Goal: Task Accomplishment & Management: Use online tool/utility

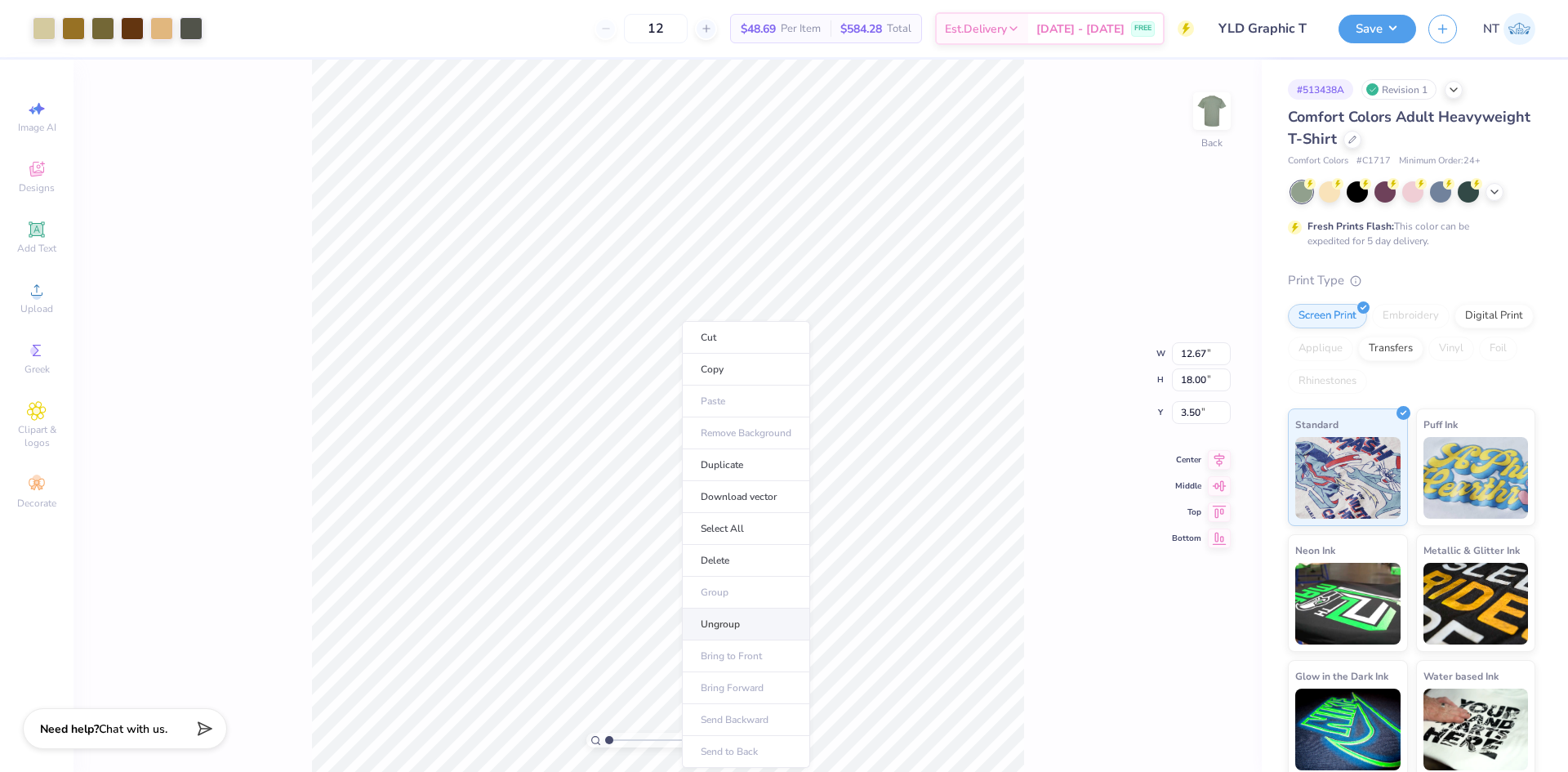
click at [722, 624] on li "Ungroup" at bounding box center [745, 625] width 128 height 32
type input "1.94838374793402"
type input "9.04"
click at [54, 24] on div at bounding box center [44, 28] width 23 height 23
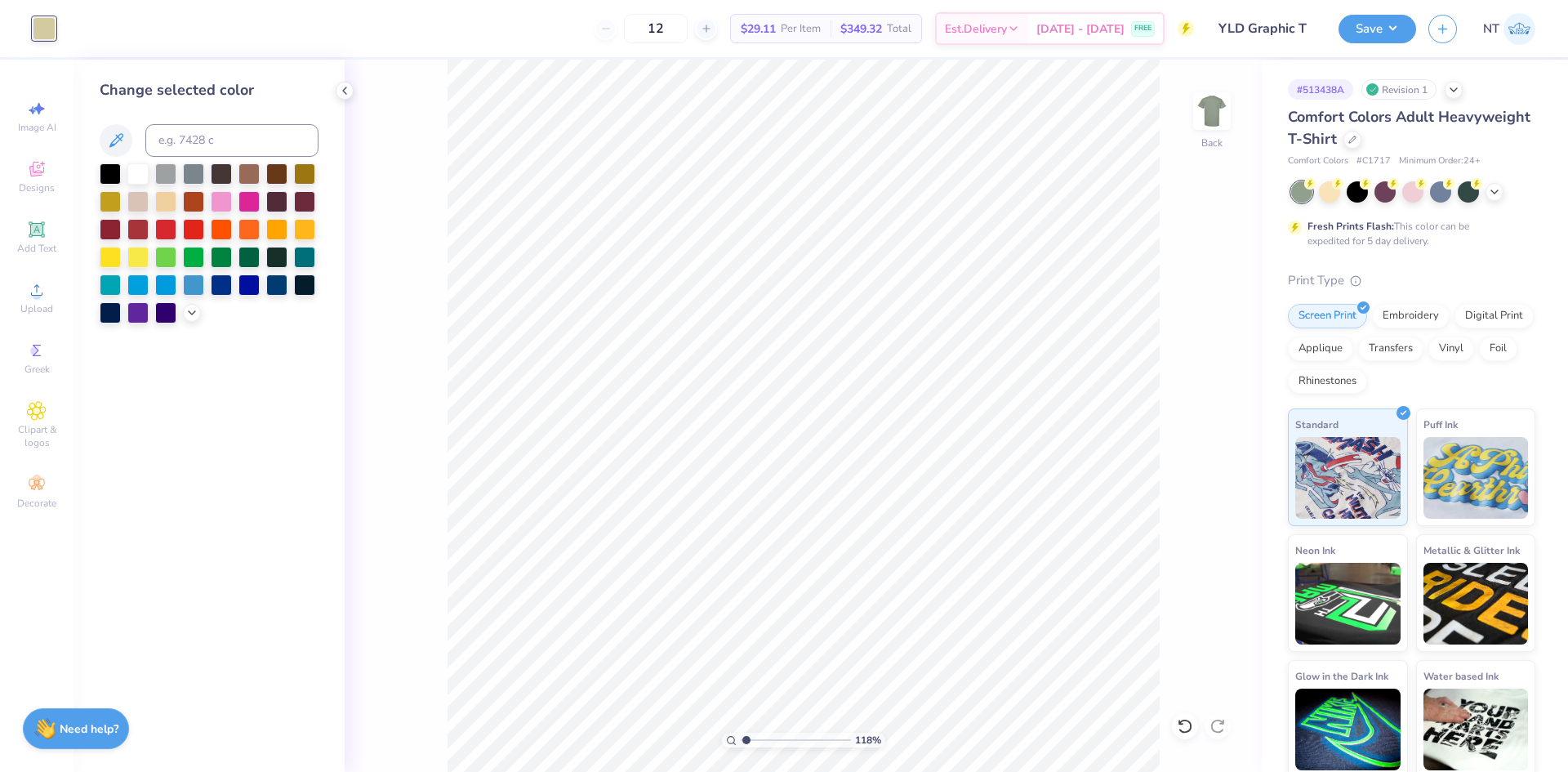
click at [34, 32] on div at bounding box center [44, 28] width 23 height 23
click at [106, 166] on div at bounding box center [110, 172] width 21 height 21
click at [23, 234] on div "Add Text" at bounding box center [36, 237] width 57 height 48
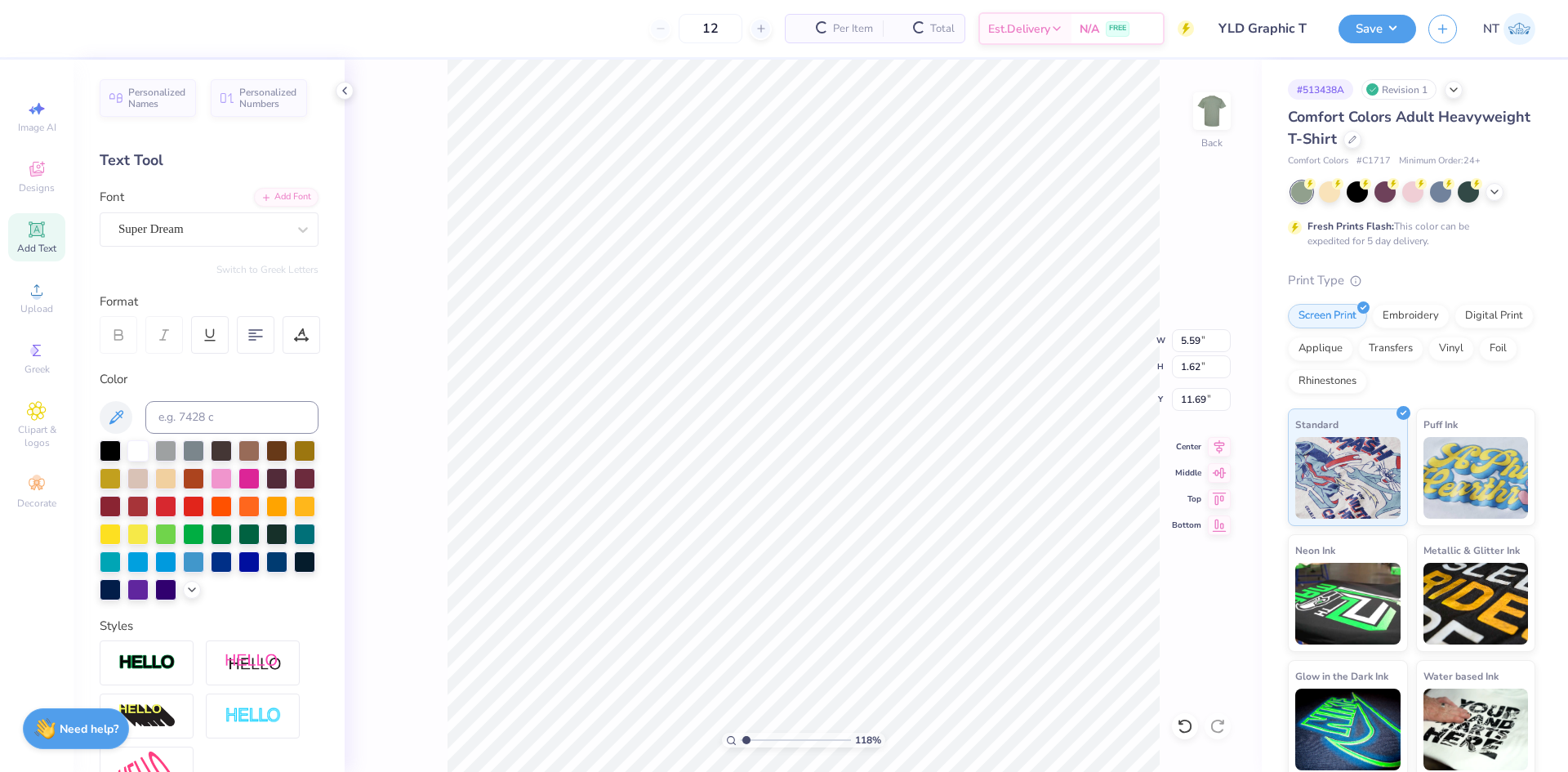
click at [121, 451] on div at bounding box center [110, 450] width 21 height 21
click at [105, 442] on div at bounding box center [110, 450] width 21 height 21
click at [277, 192] on div "Add Font" at bounding box center [287, 198] width 64 height 19
type input "1.18145891733021"
type input "15.65"
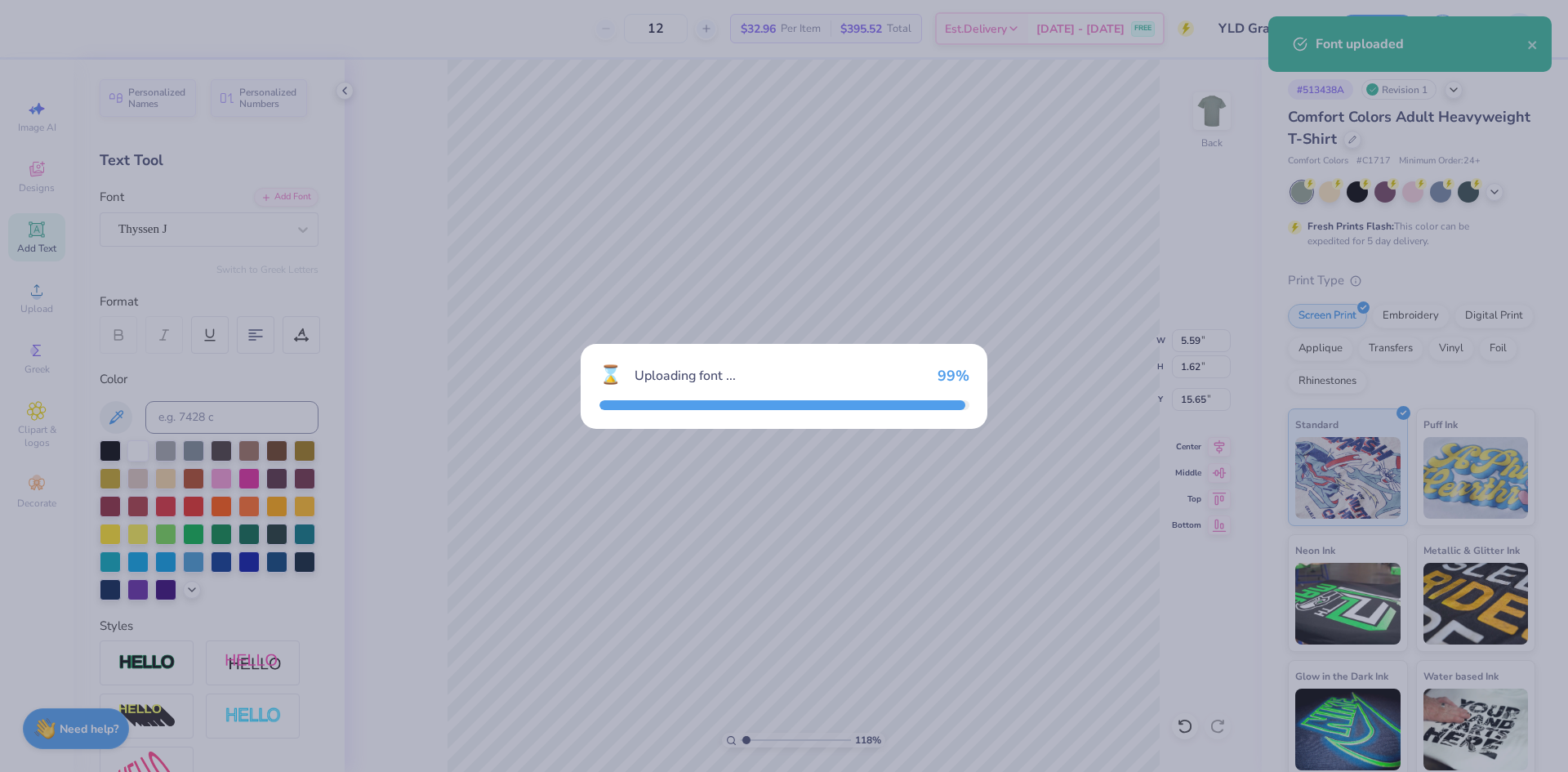
type input "1.18145891733021"
type input "4.45"
type input "1.72"
type input "15.60"
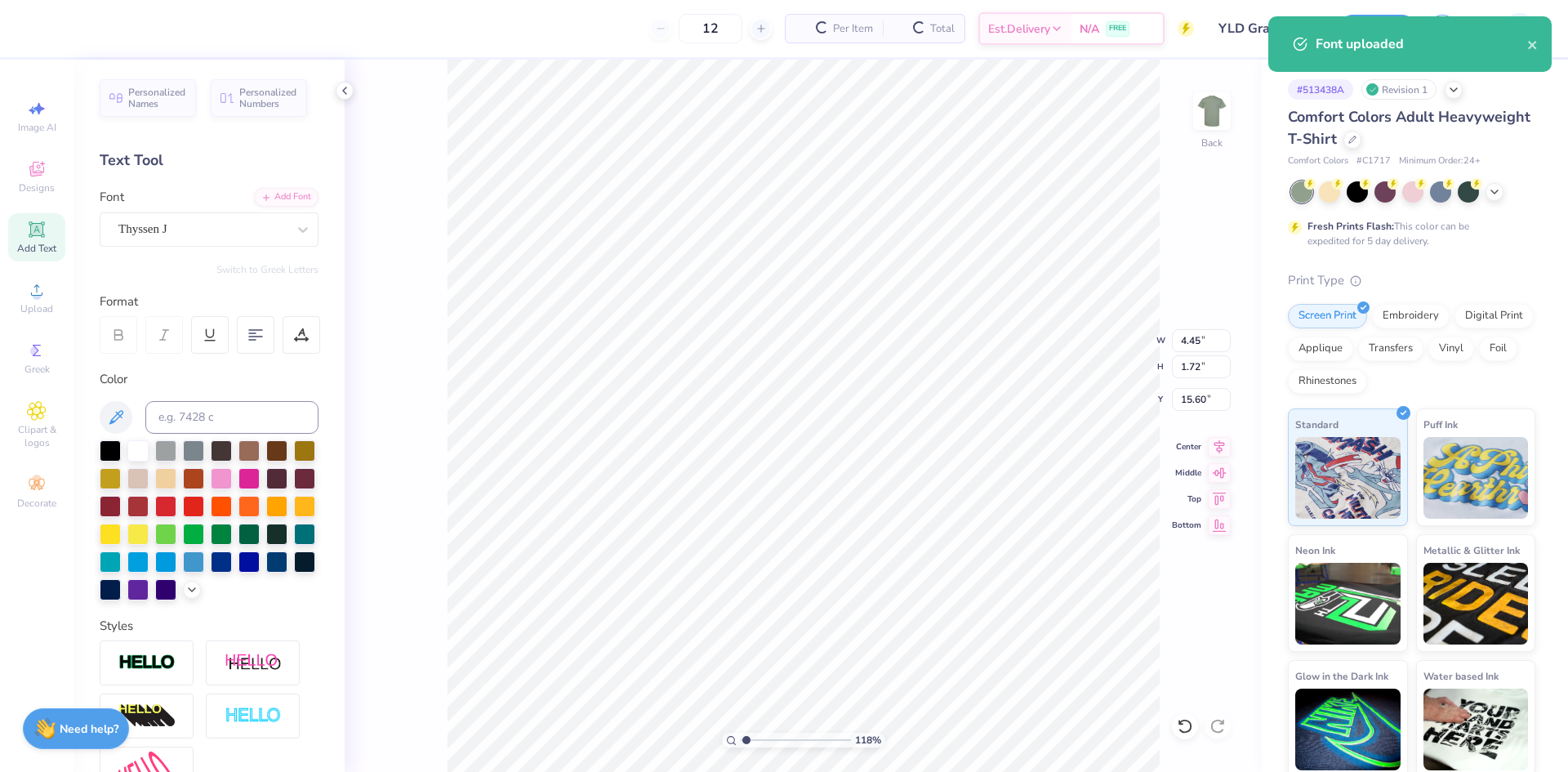
scroll to position [14, 3]
type input "1.18145891733021"
type textarea "K"
type input "1.18145891733021"
type textarea "KE"
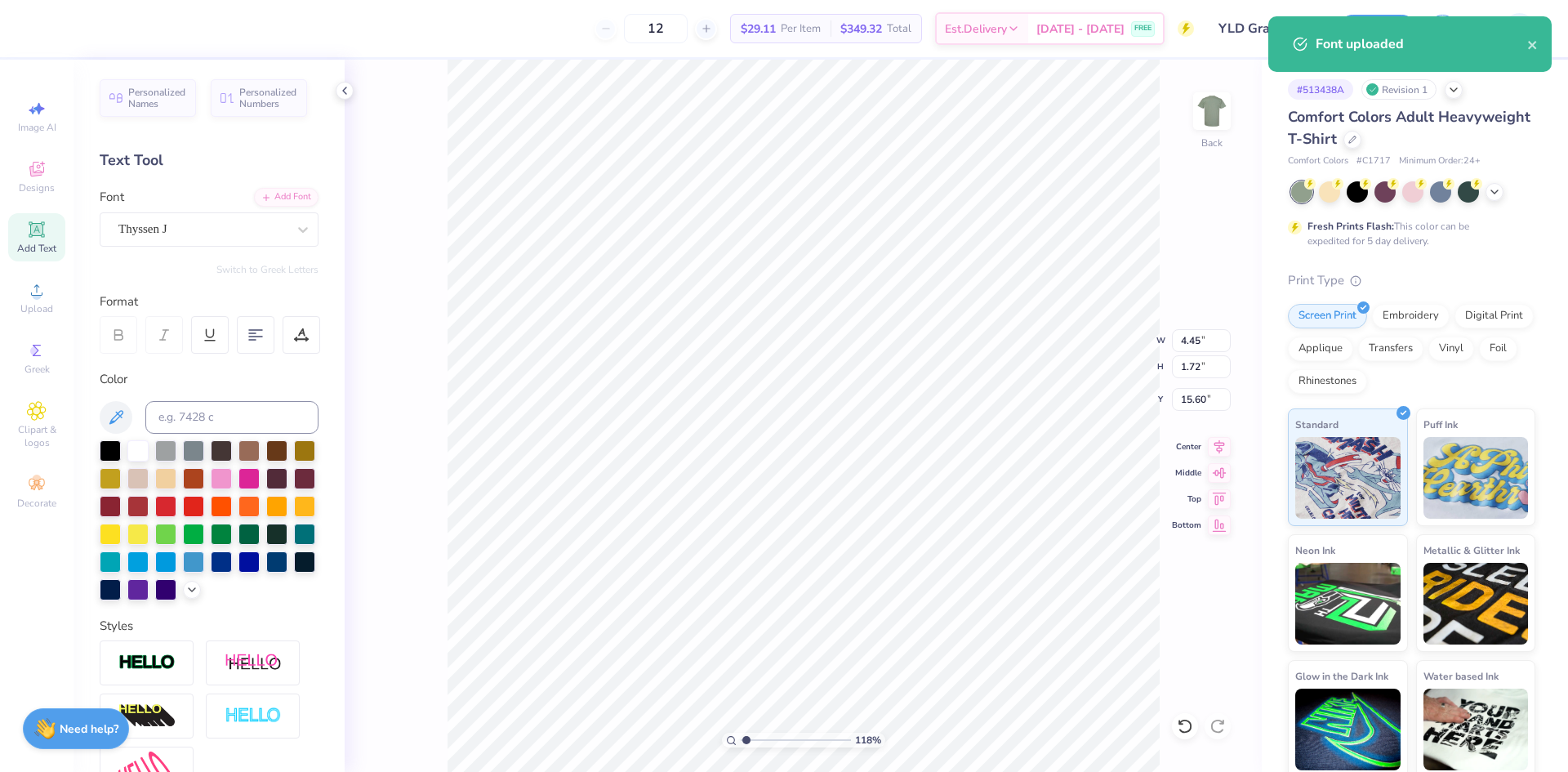
type input "1.18145891733021"
type textarea "[PERSON_NAME]"
type input "1.18145891733021"
type textarea "KENT"
type input "1.18145891733021"
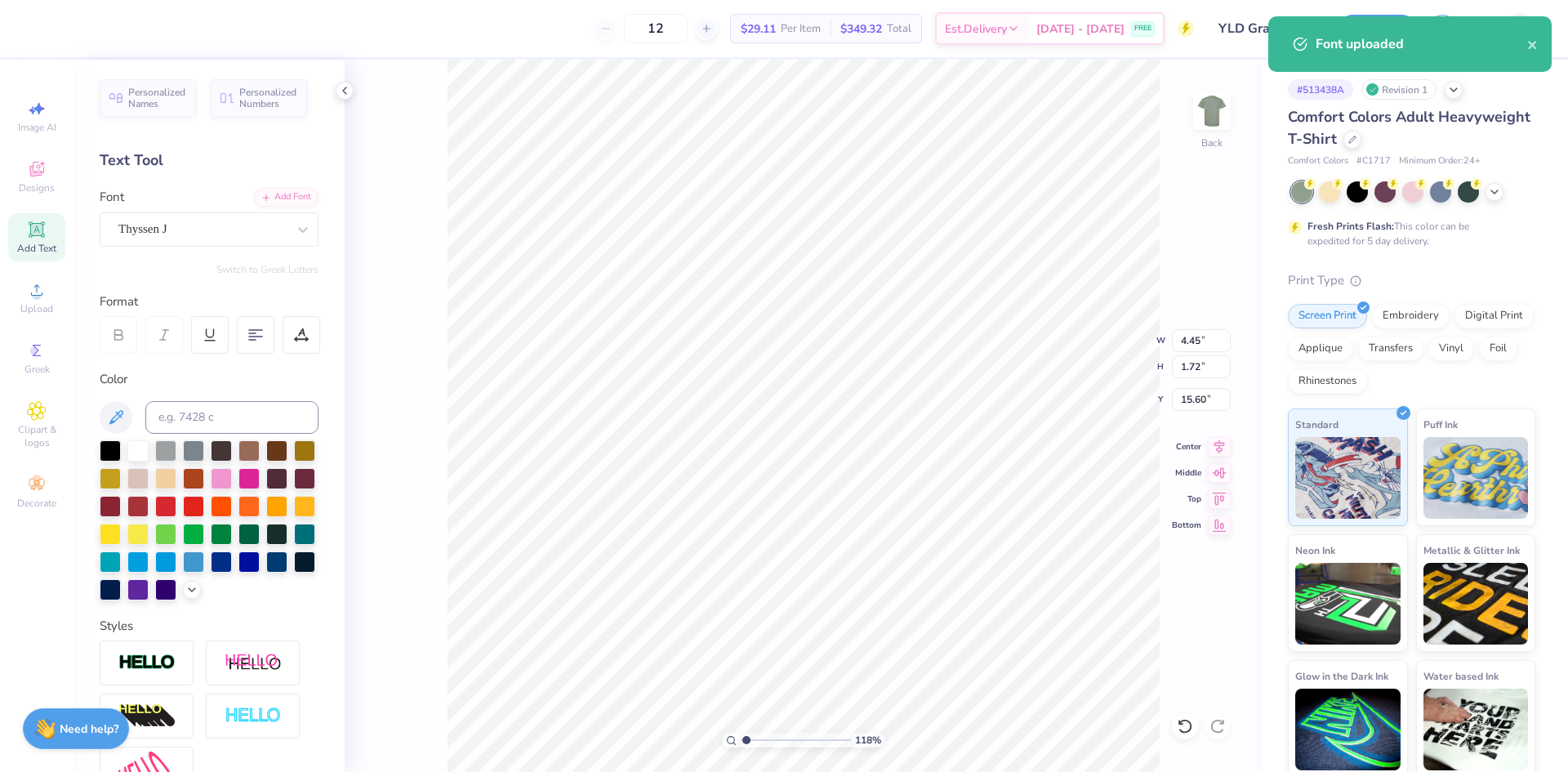
type textarea "KENTU"
type input "1.18145891733021"
type textarea "KENTUC"
type input "1.18145891733021"
type textarea "[PERSON_NAME]"
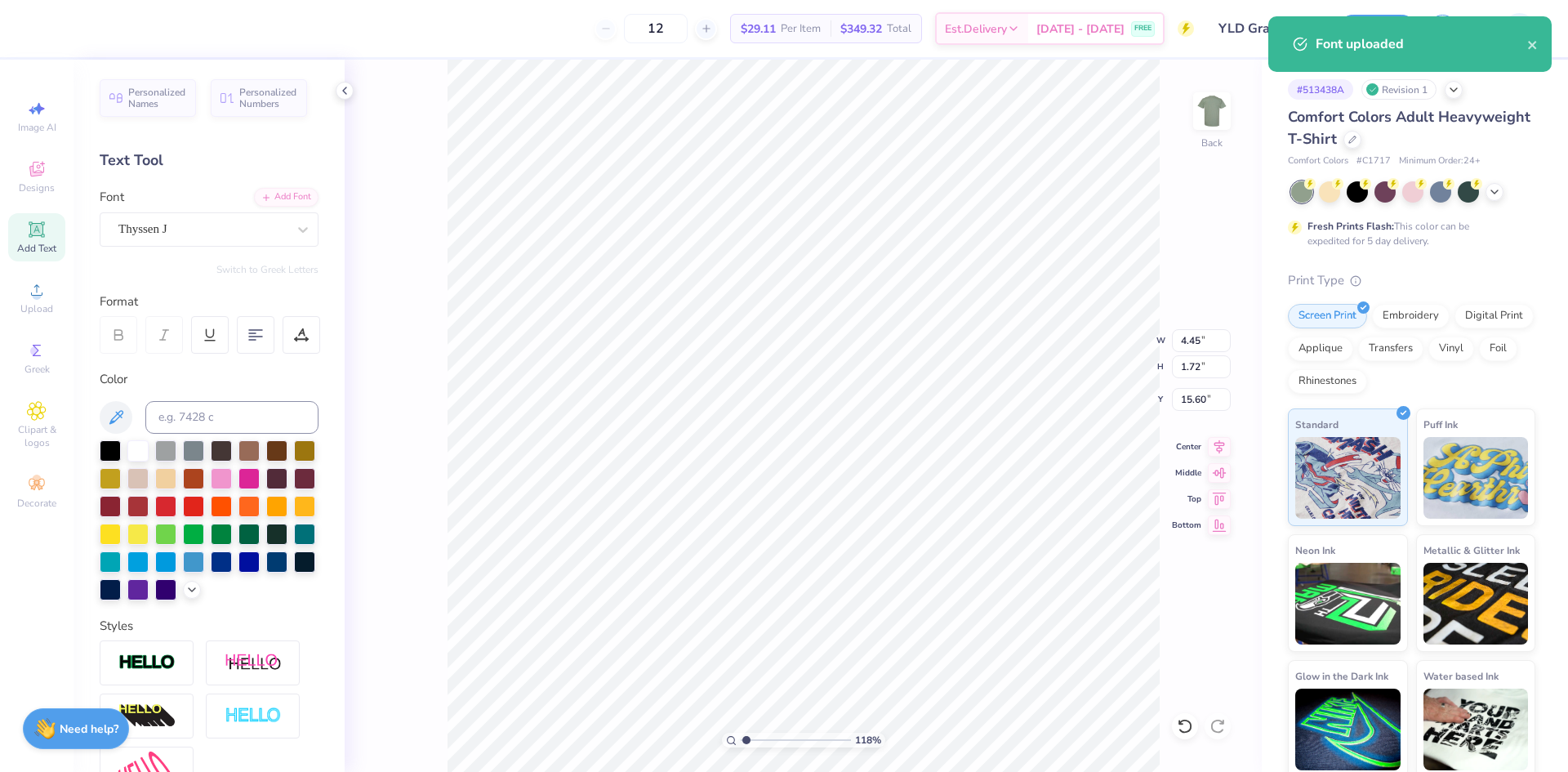
scroll to position [14, 3]
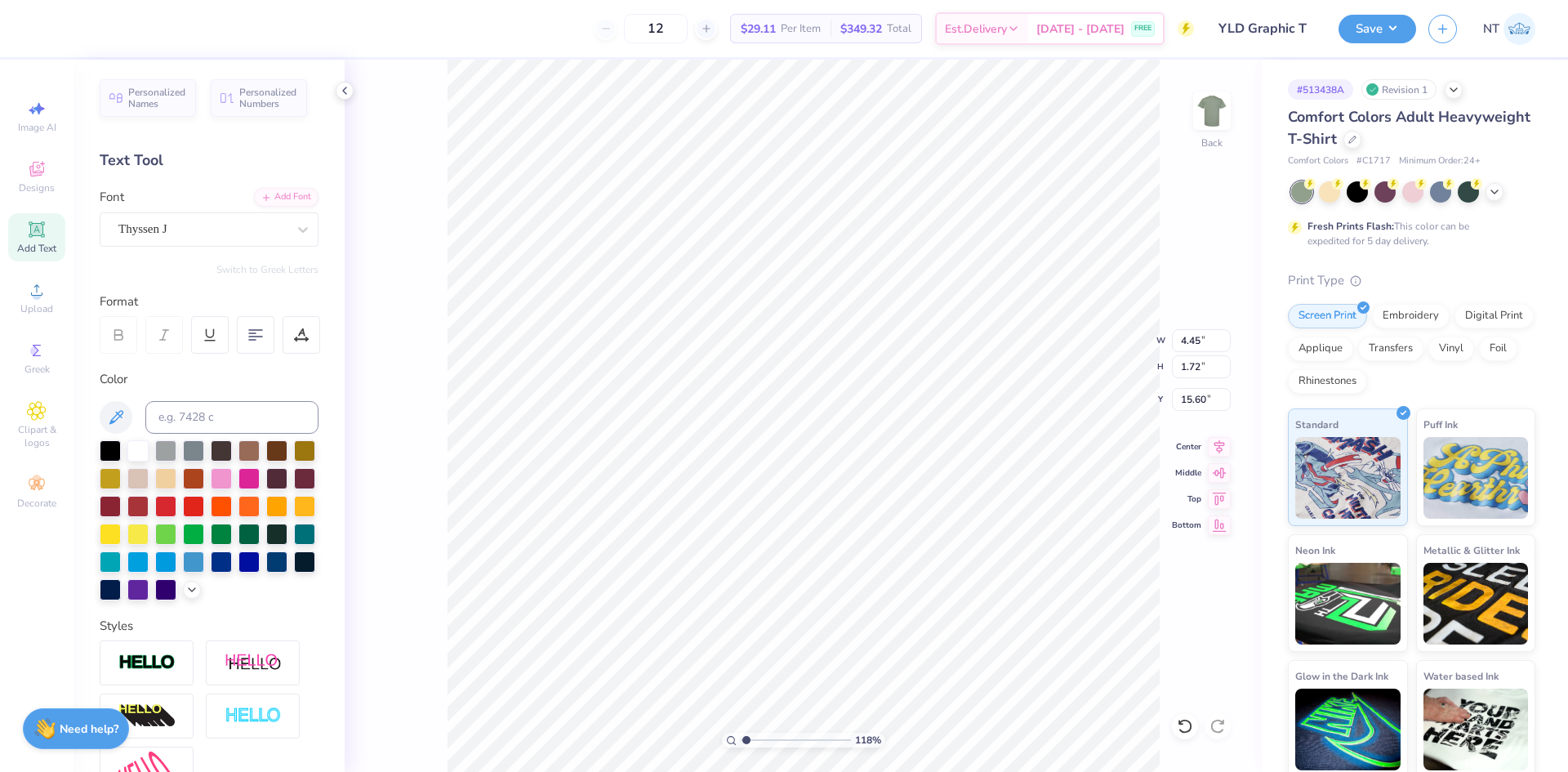
type input "1.18145891733021"
type textarea "[US_STATE]"
type input "1.18145891733021"
type textarea "[US_STATE]"
type input "1.18145891733021"
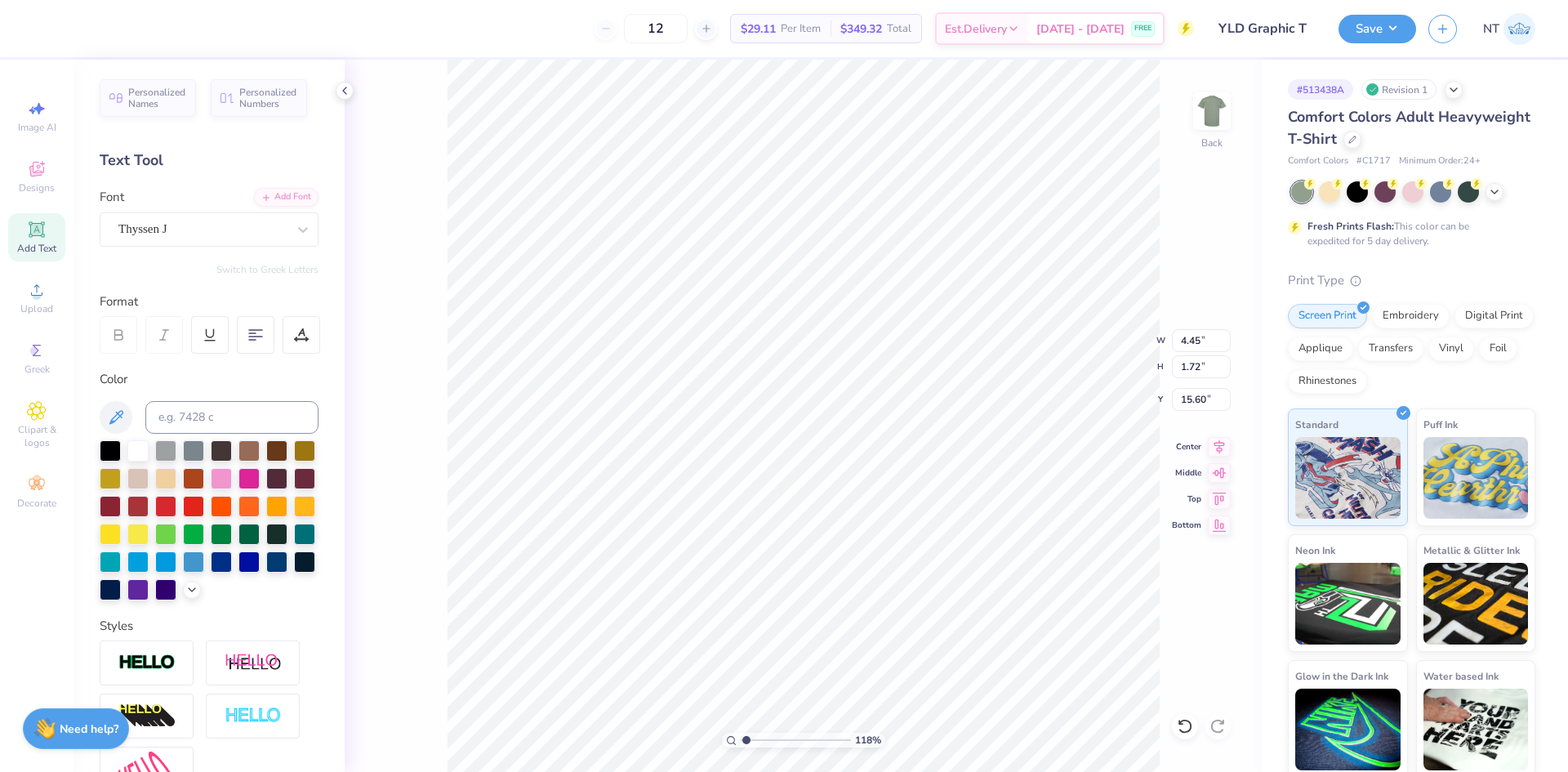
type textarea "[US_STATE] B"
type input "1.18145891733021"
type textarea "[US_STATE] BA"
type input "1.18145891733021"
type textarea "[US_STATE] BAR"
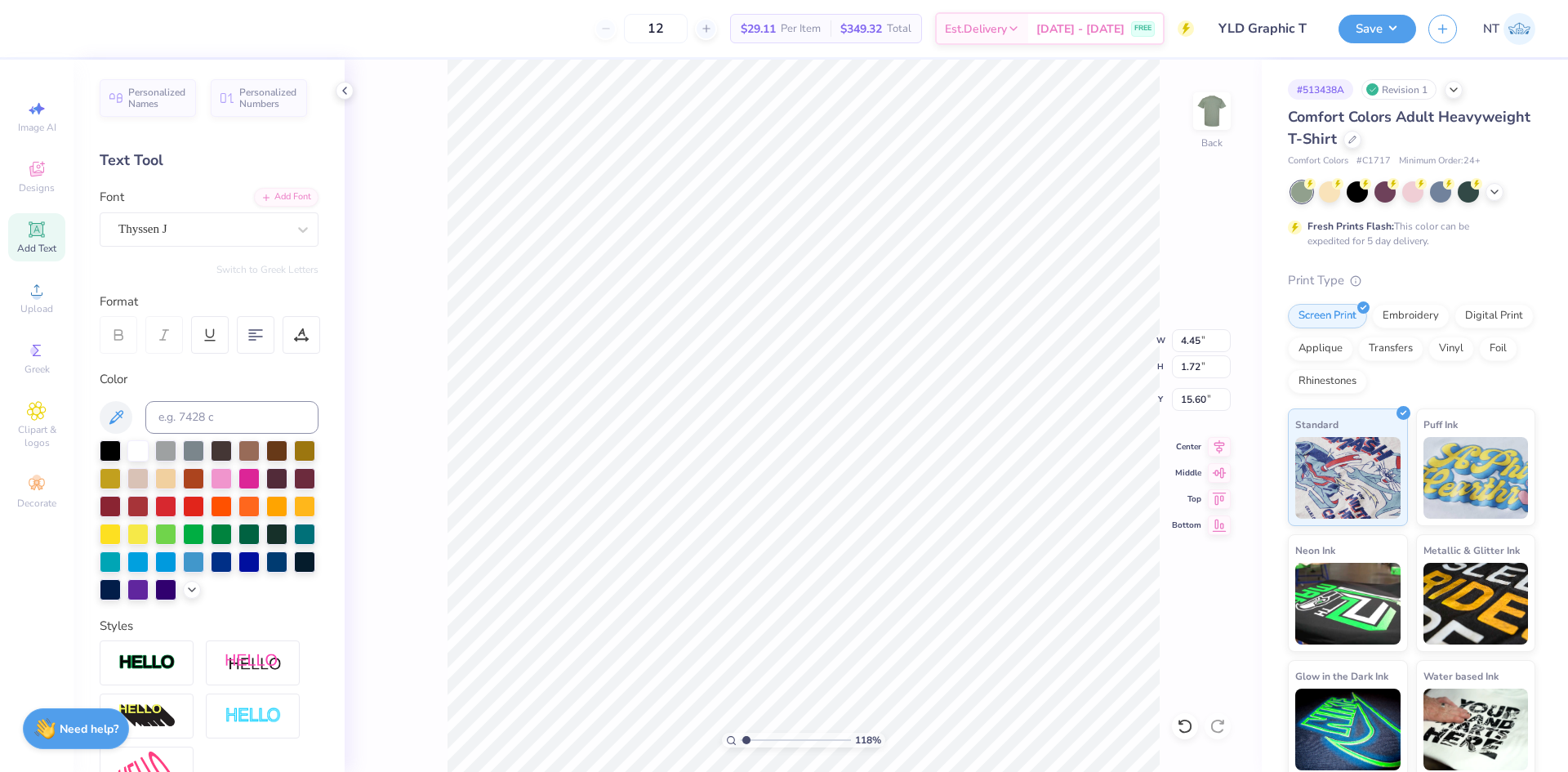
scroll to position [14, 7]
type input "1.18145891733021"
type input "13.61"
type input "1.75"
type input "15.58"
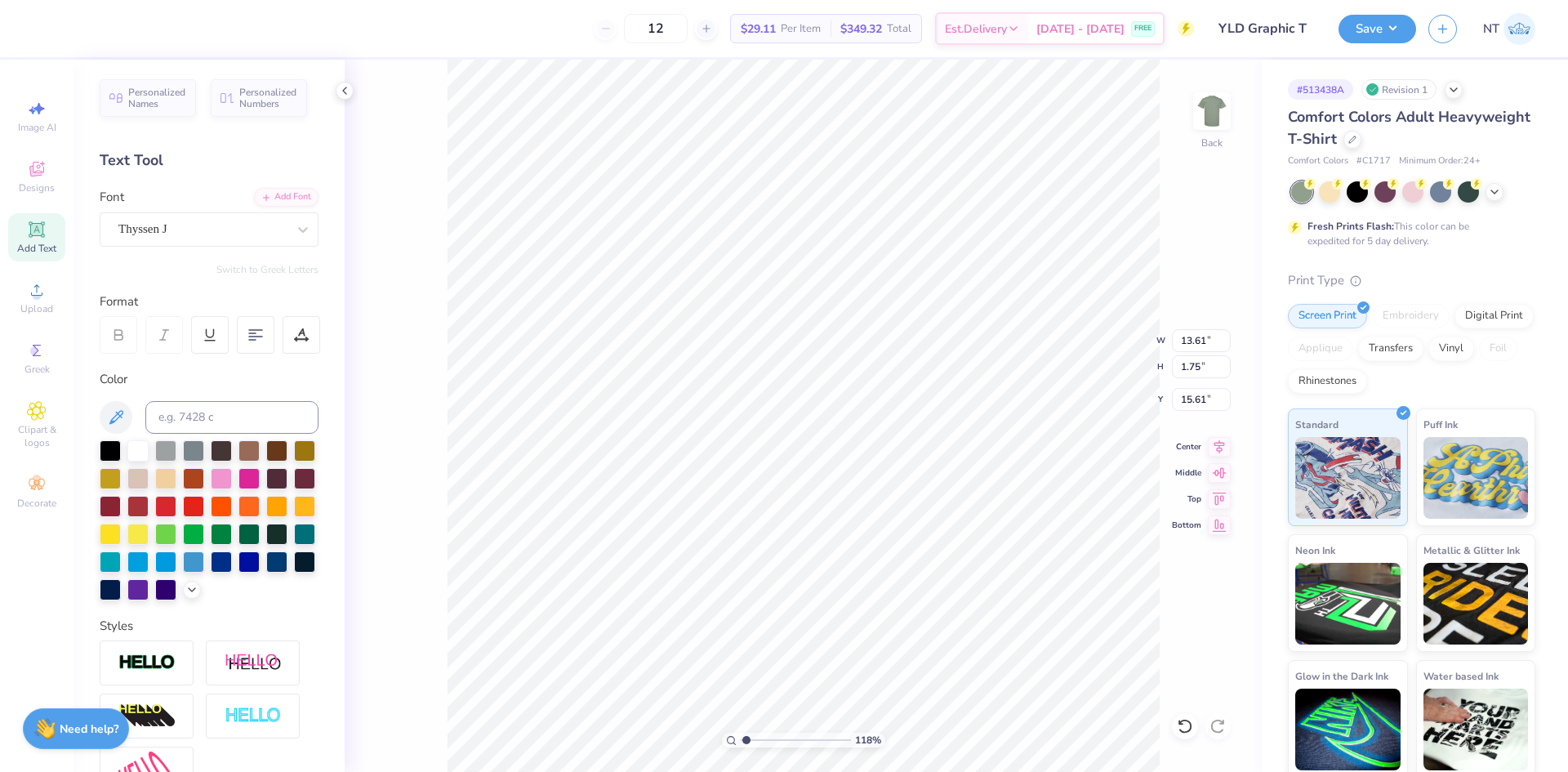
type input "1.18145891733021"
type input "11.28"
type input "5.63"
type input "9.04"
type input "1.18145891733021"
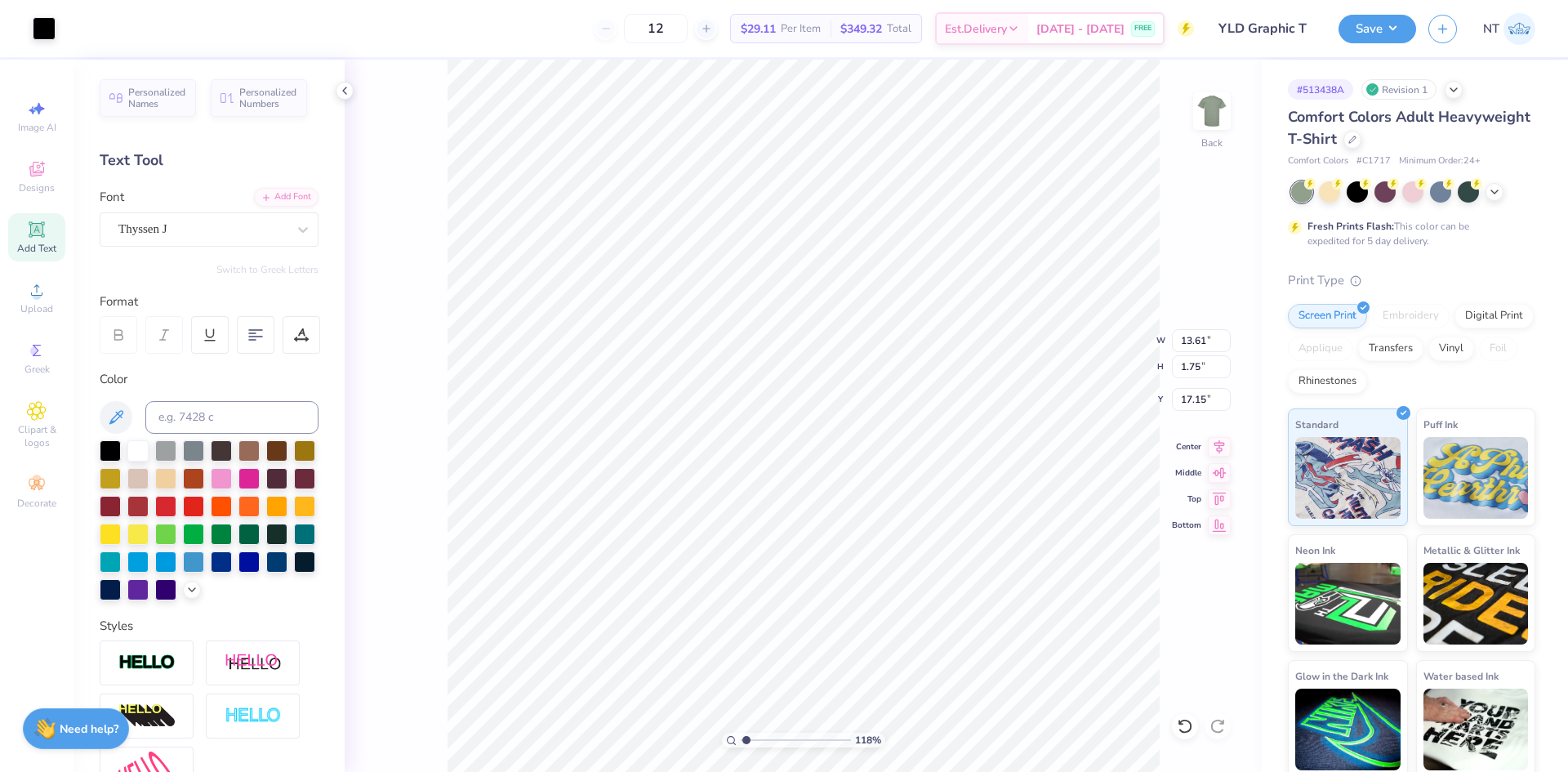
type input "10.95"
type input "1.18145891733021"
type input "6.11"
type input "0.78"
type input "11.91"
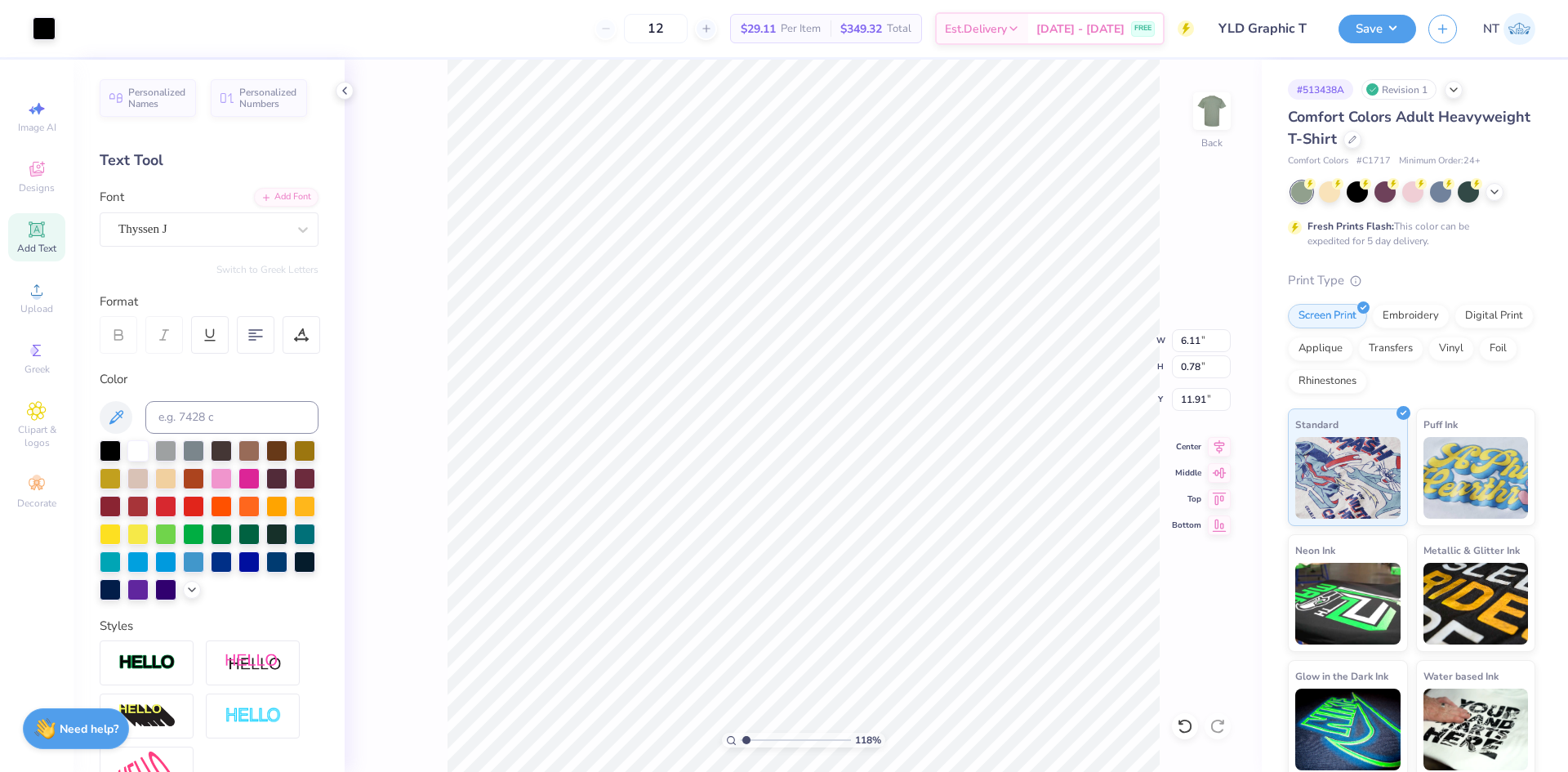
type input "1.18145891733021"
type input "10.61"
type input "1.18145891733021"
type textarea "[US_STATE] BAR"
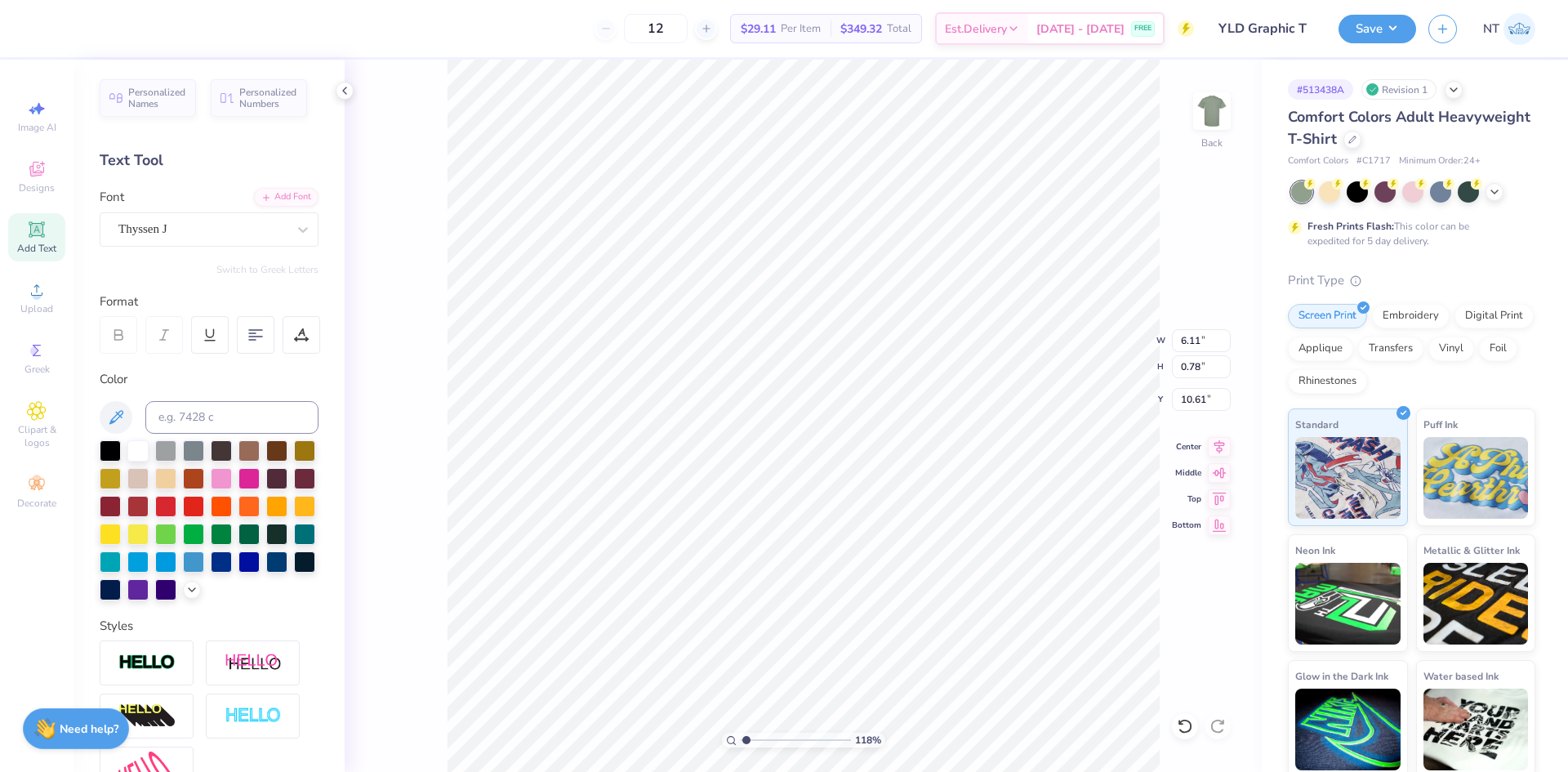
type input "1.18145891733021"
type textarea "[US_STATE] BAR A"
type input "1.18145891733021"
type textarea "[US_STATE] BAR AS"
type input "1.18145891733021"
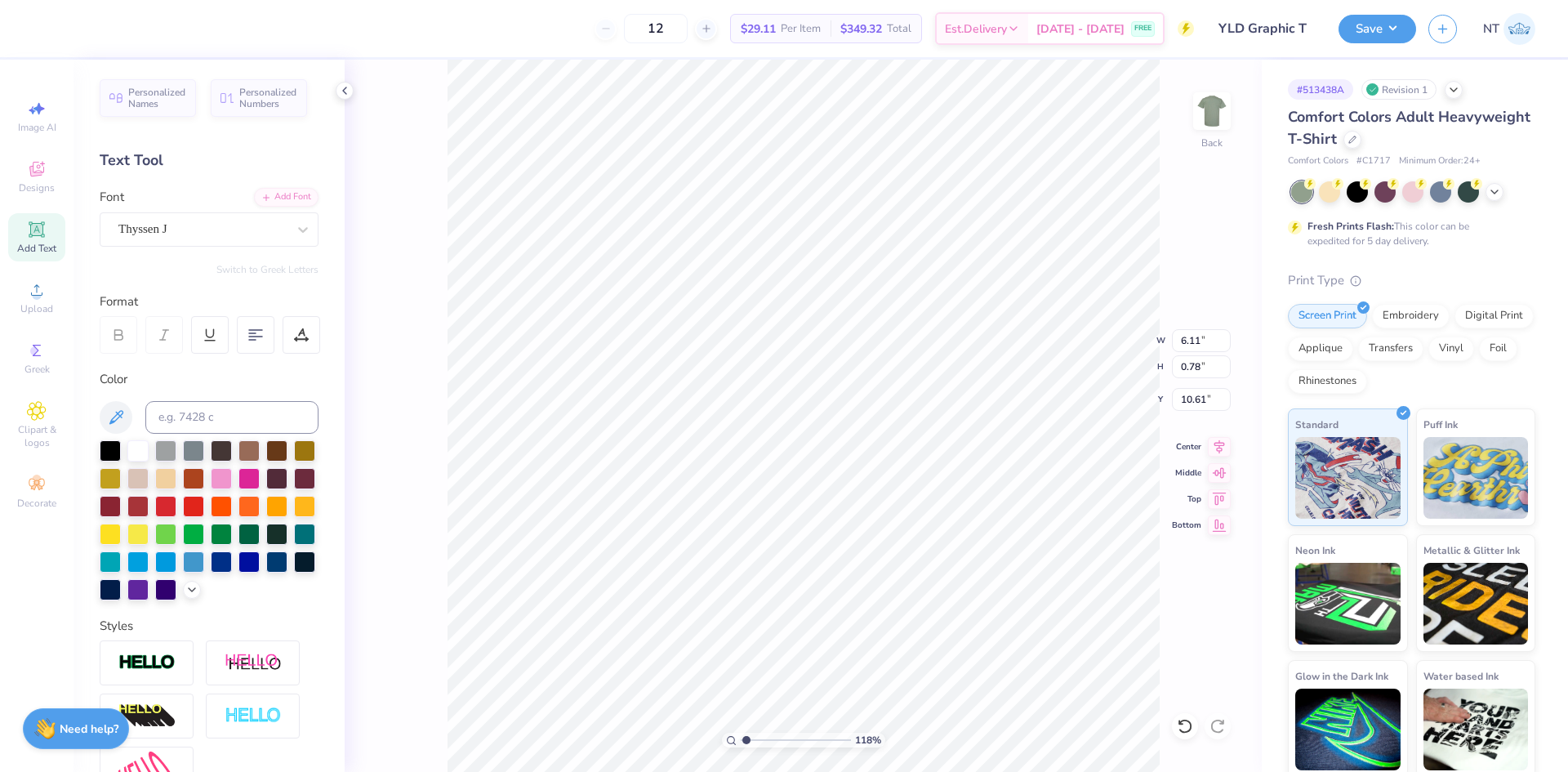
type textarea "[US_STATE] BAR ASS"
type input "1.18145891733021"
type textarea "[US_STATE] BAR ASSO"
type input "1.18145891733021"
type textarea "[US_STATE] BAR ASSOC"
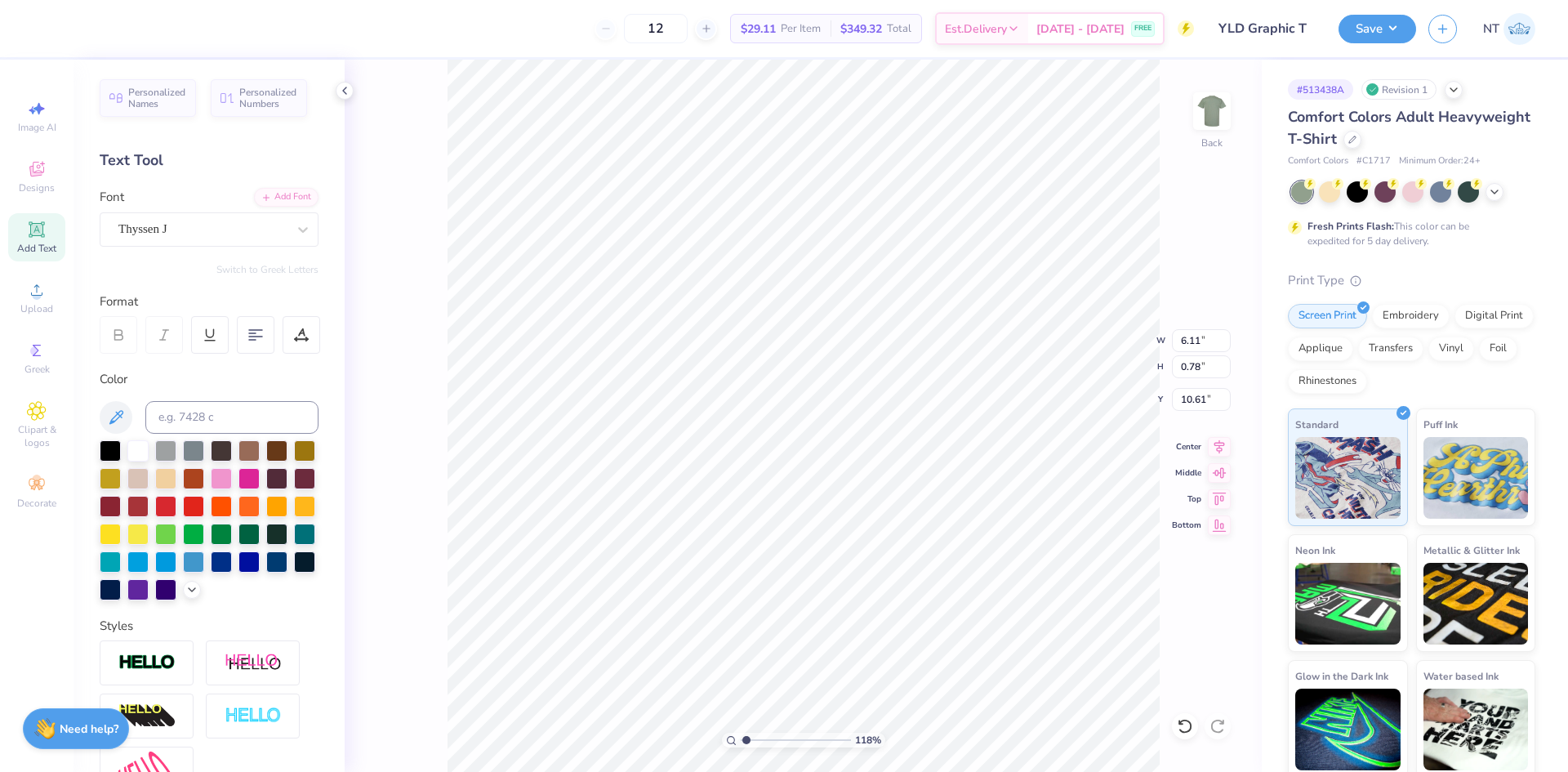
type input "1.18145891733021"
type textarea "[US_STATE] BAR ASSOCI"
type input "1.18145891733021"
type textarea "[US_STATE] BAR ASSOCIA"
type input "1.18145891733021"
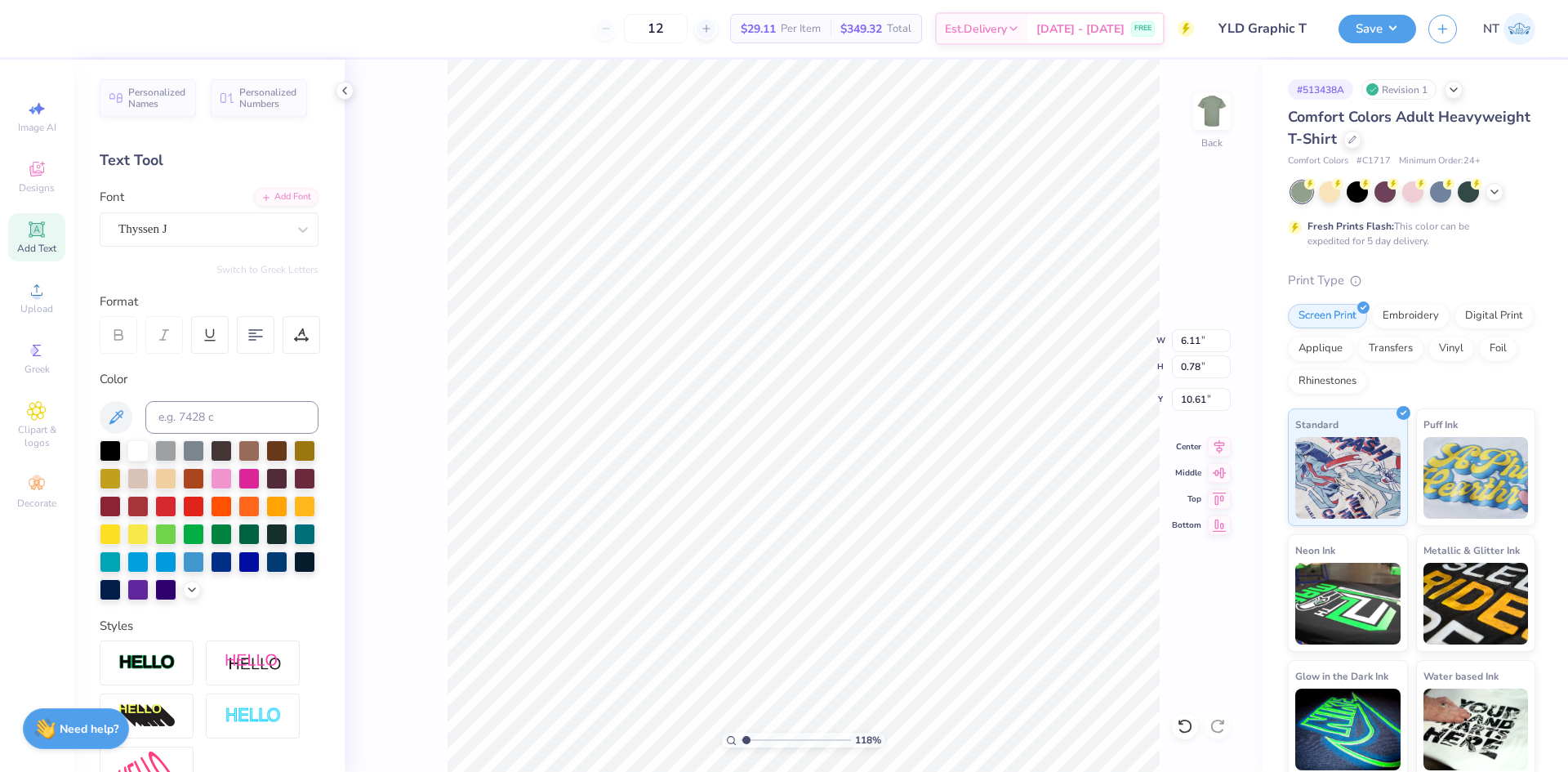
type textarea "[US_STATE] BAR ASSOCIAT"
type input "1.18145891733021"
type textarea "[US_STATE] BAR ASSOCIATI"
type input "1.18145891733021"
type textarea "[US_STATE] BAR ASSOCIATION"
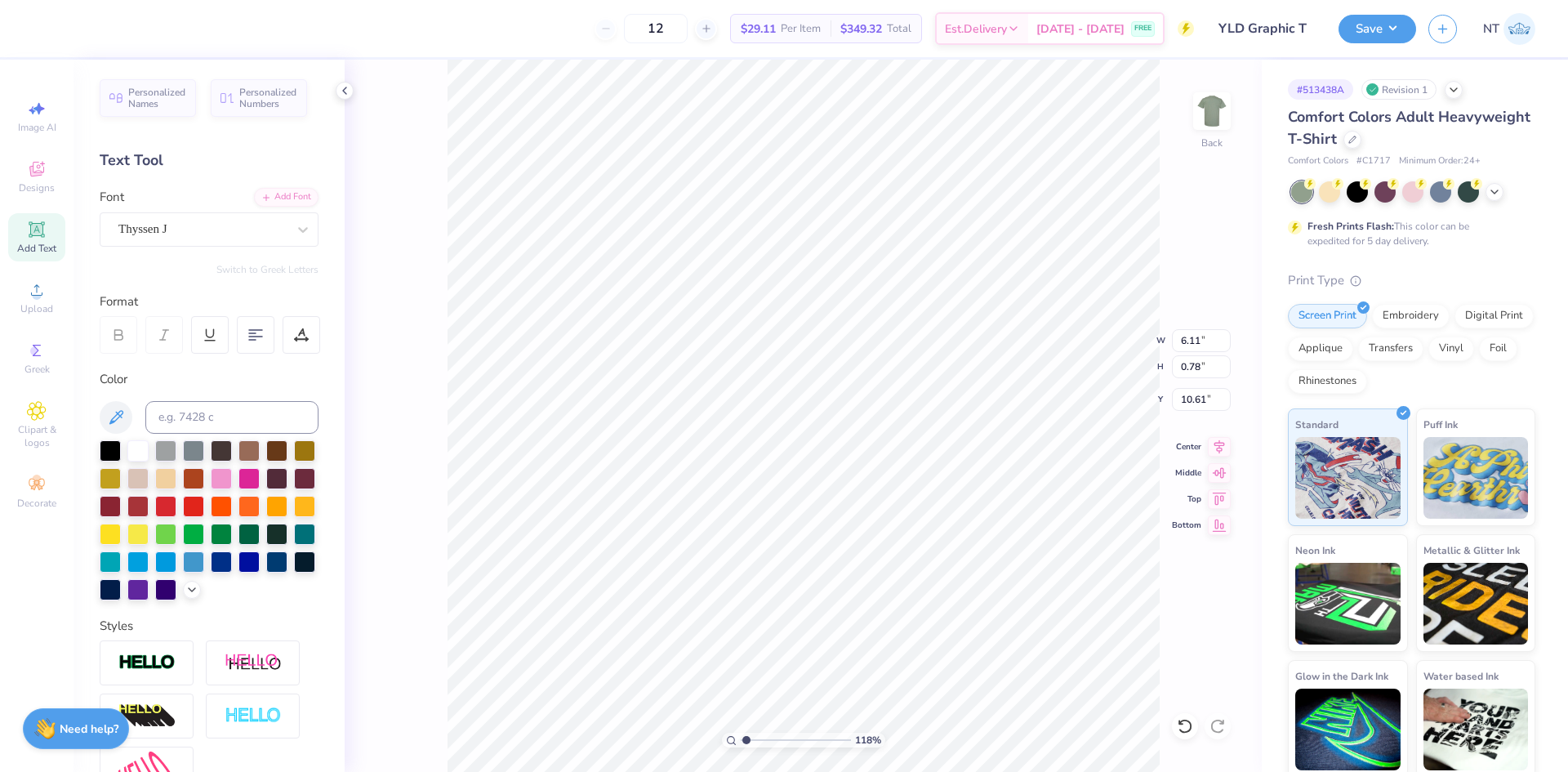
scroll to position [14, 12]
type input "1.18145891733021"
type input "11.56"
type input "1.18145891733021"
type input "8.60"
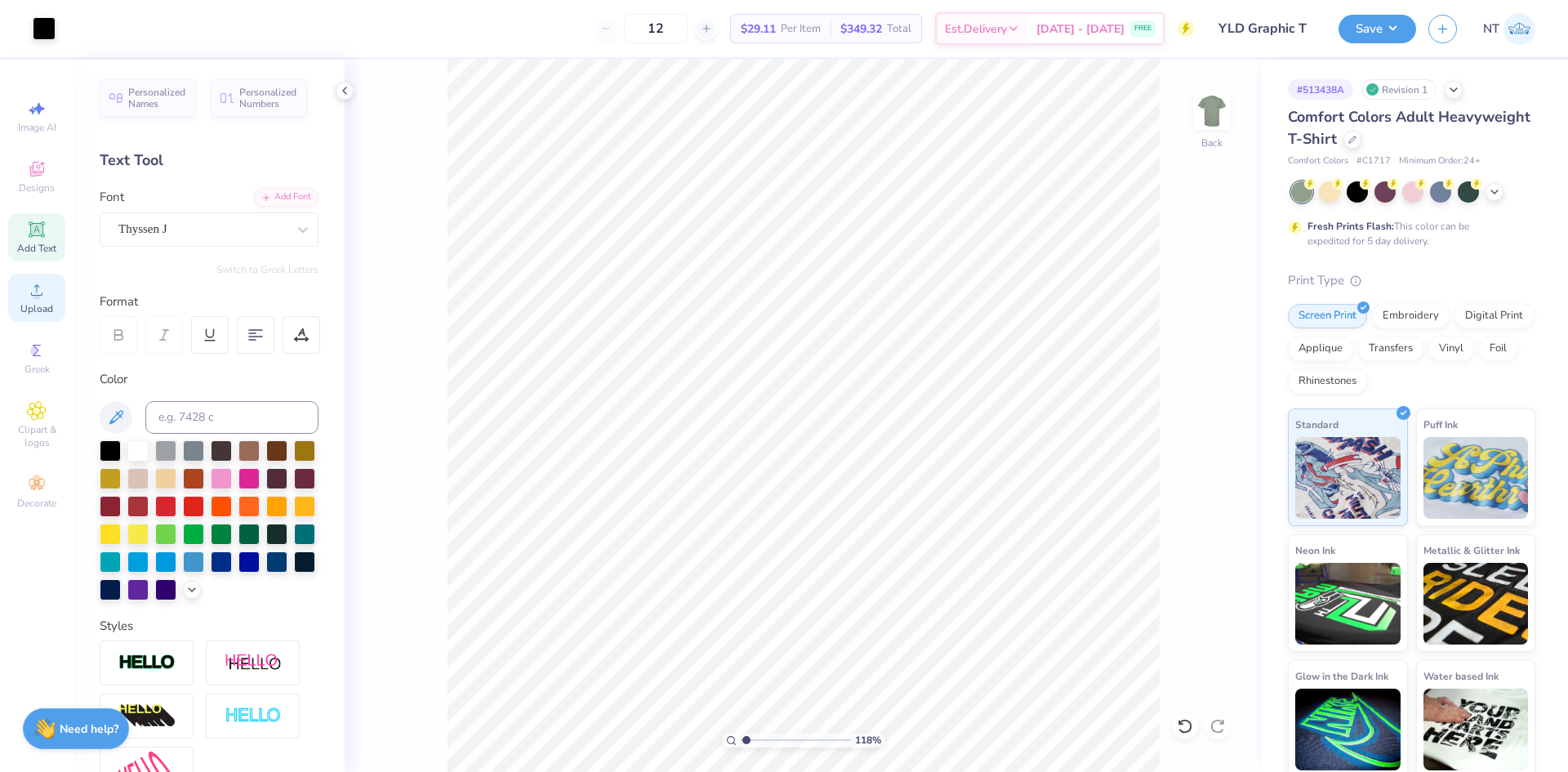
click at [31, 288] on icon at bounding box center [36, 289] width 20 height 20
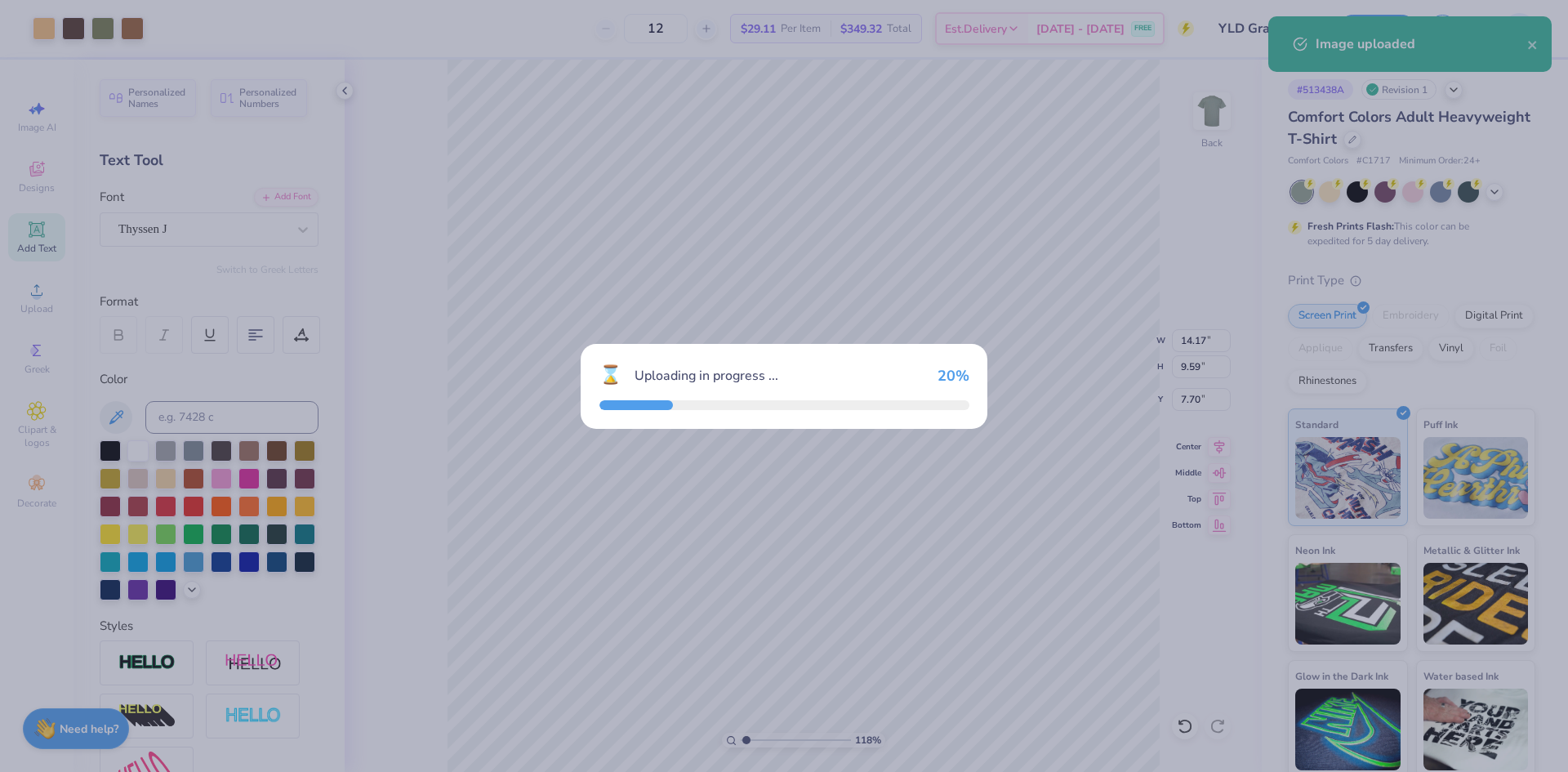
type input "1.18145891733021"
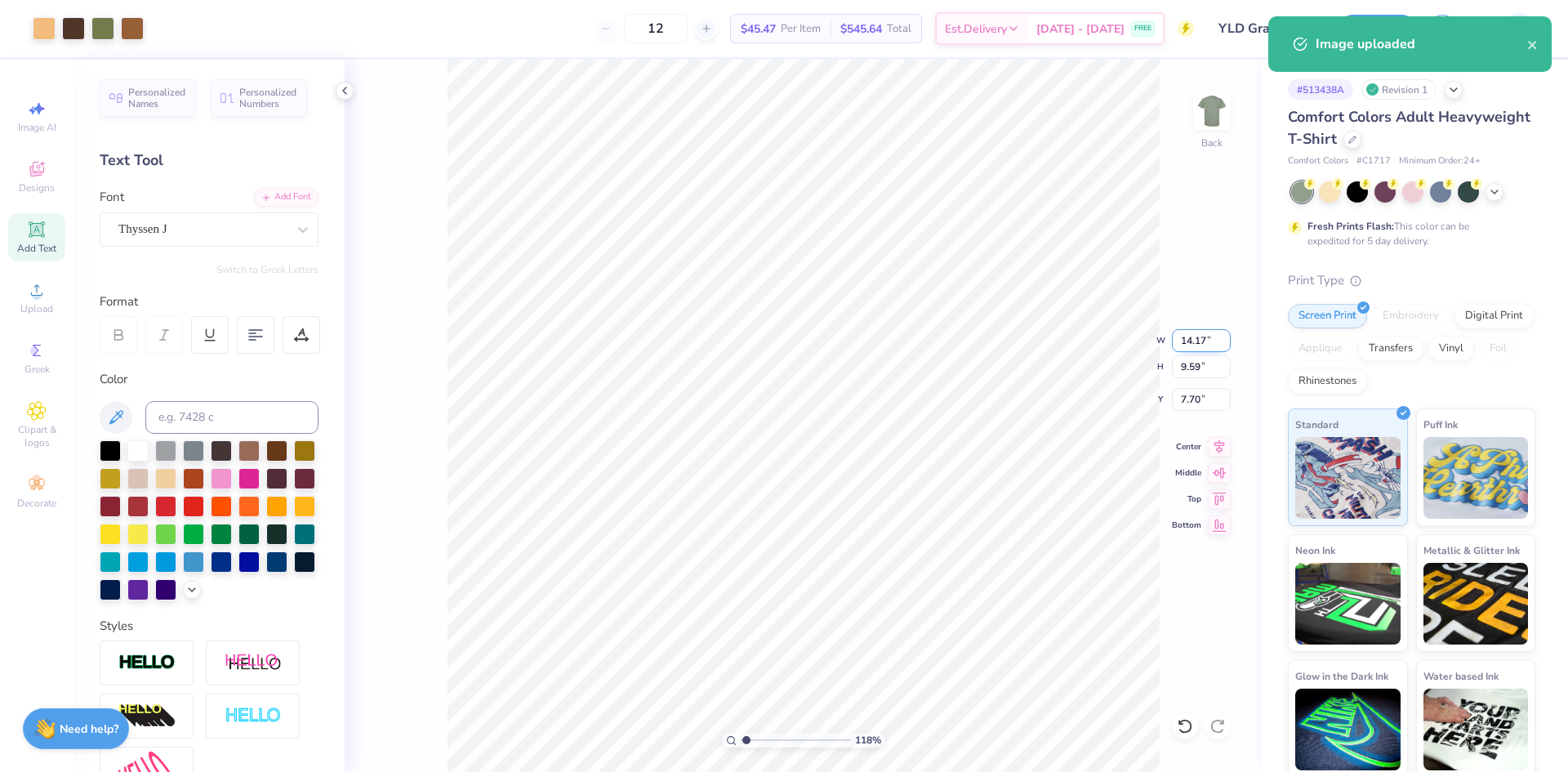
click at [1197, 343] on input "14.17" at bounding box center [1201, 340] width 59 height 23
type input "12"
type input "1.18145891733021"
type input "12.00"
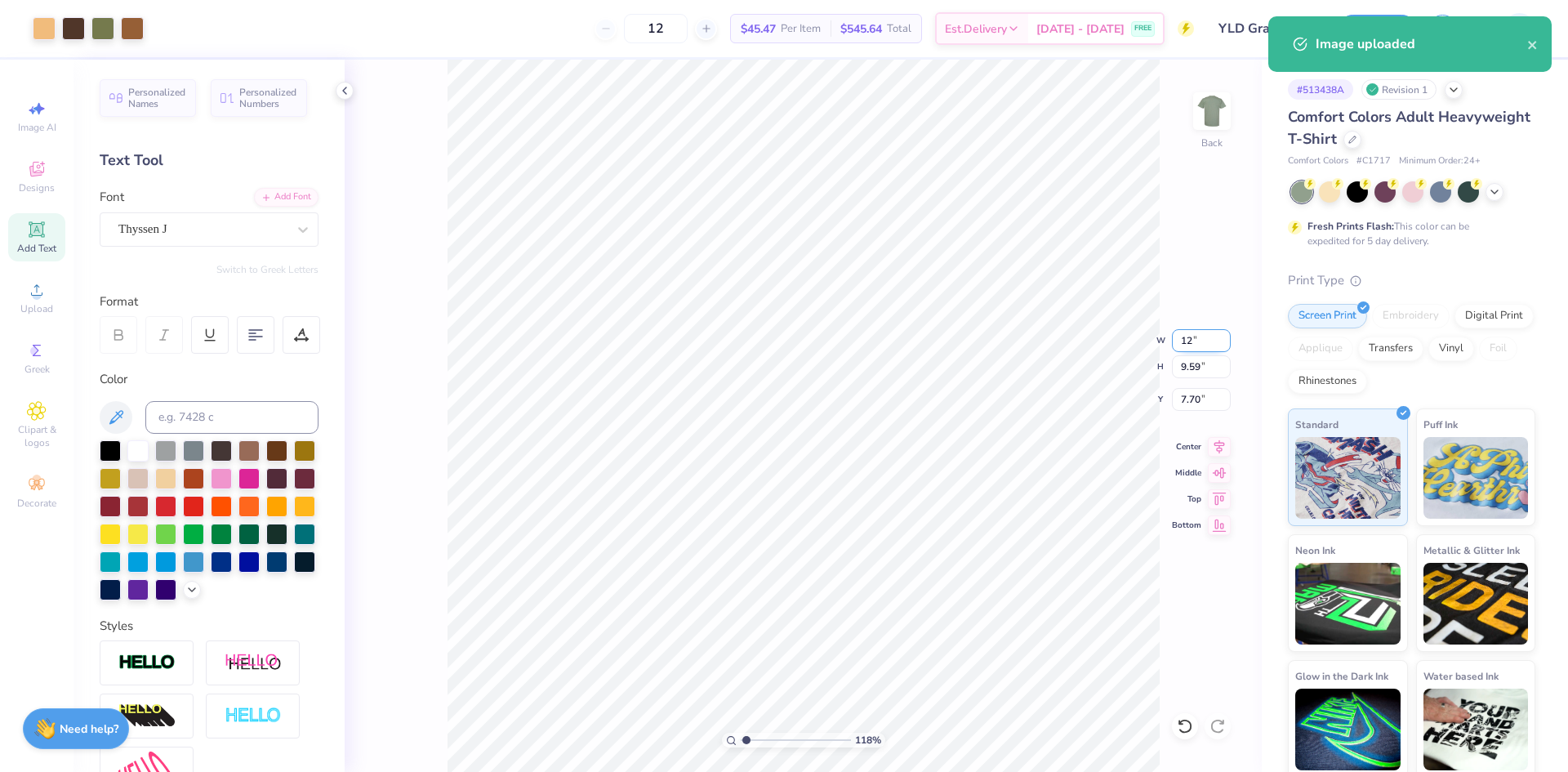
type input "8.12"
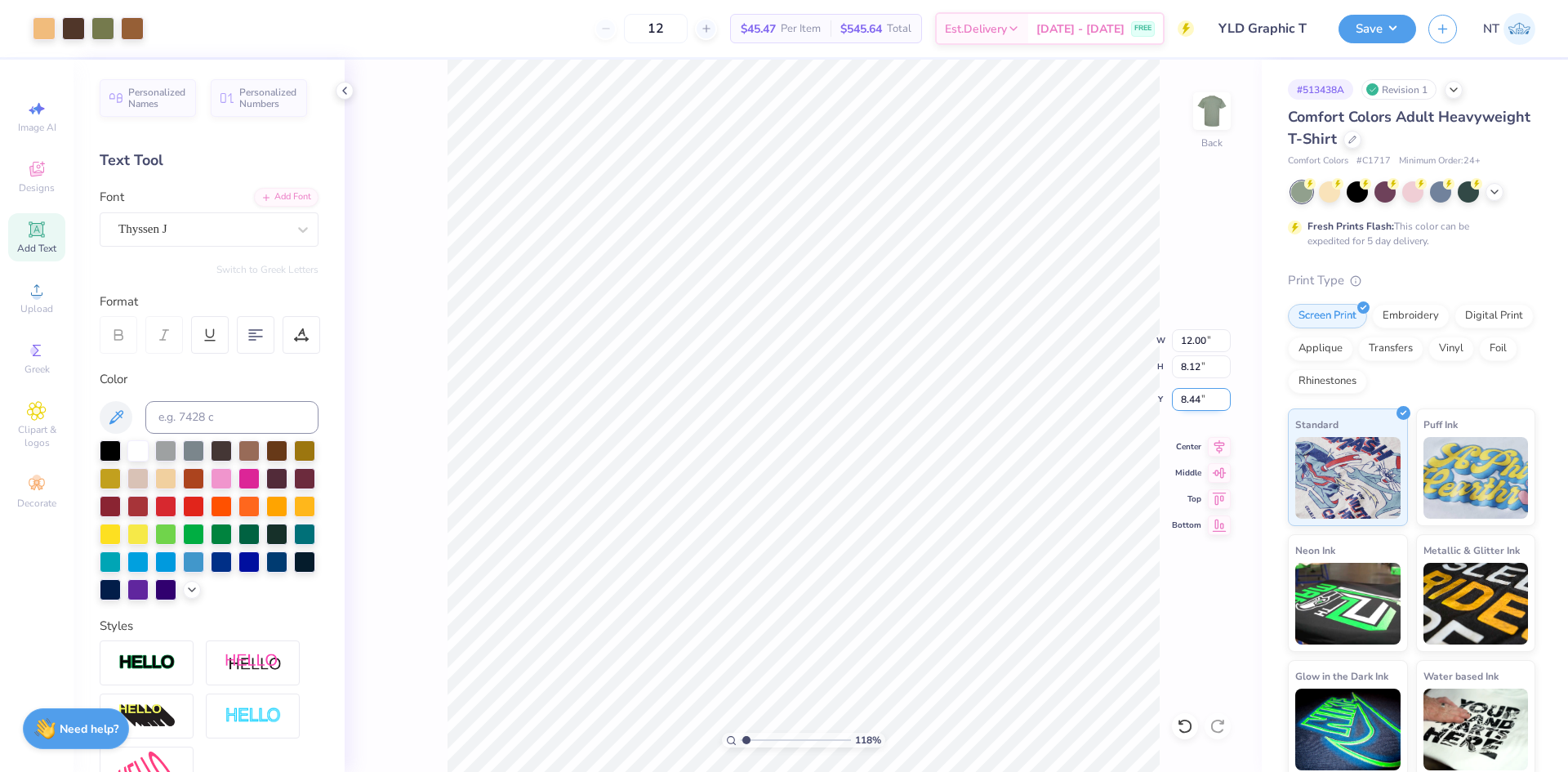
click at [1183, 406] on input "8.44" at bounding box center [1201, 400] width 59 height 23
type input "3"
type input "1.18145891733021"
type input "3.00"
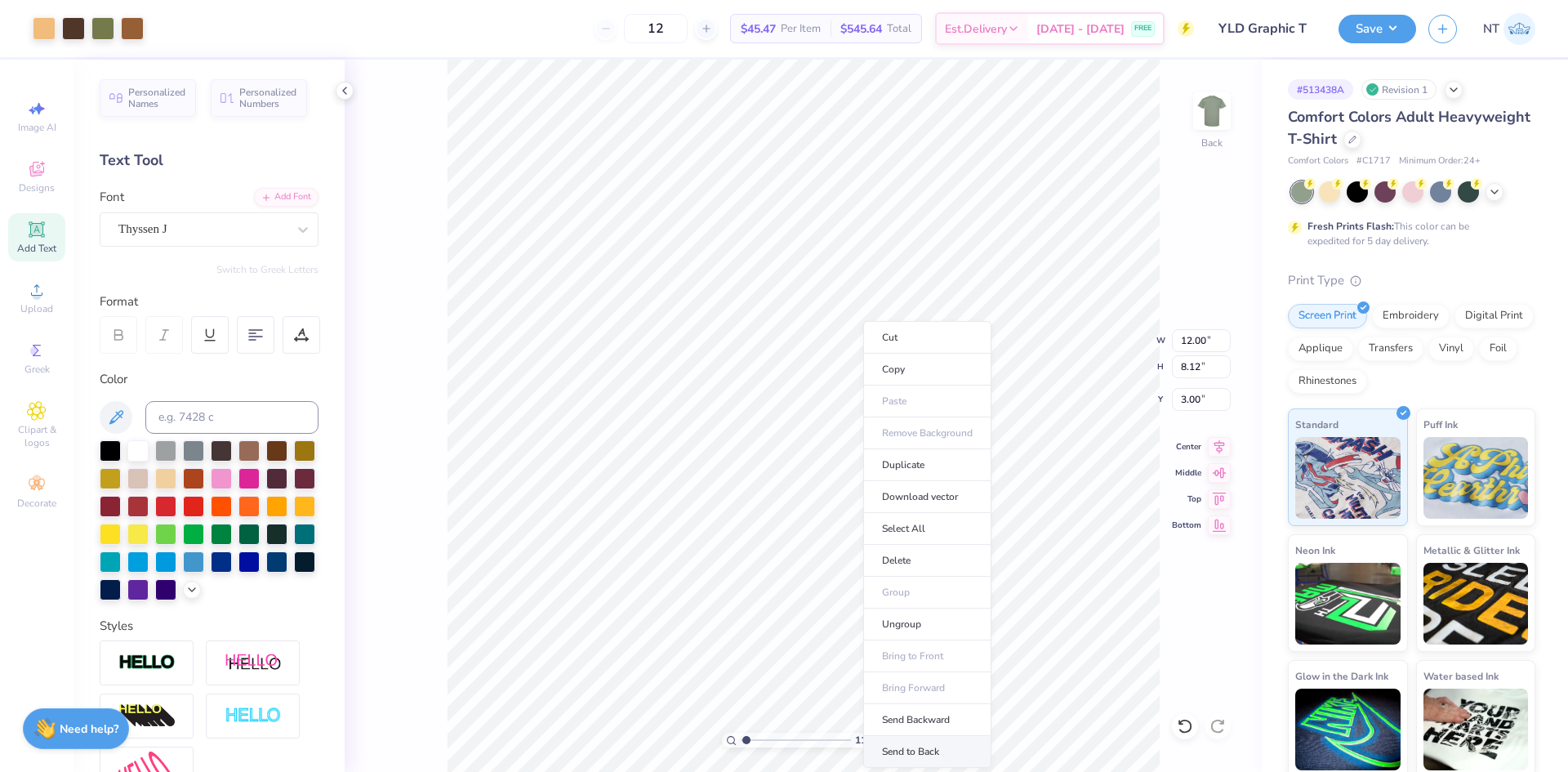
click at [922, 750] on li "Send to Back" at bounding box center [927, 752] width 128 height 32
type input "1.18145891733021"
type input "11.35"
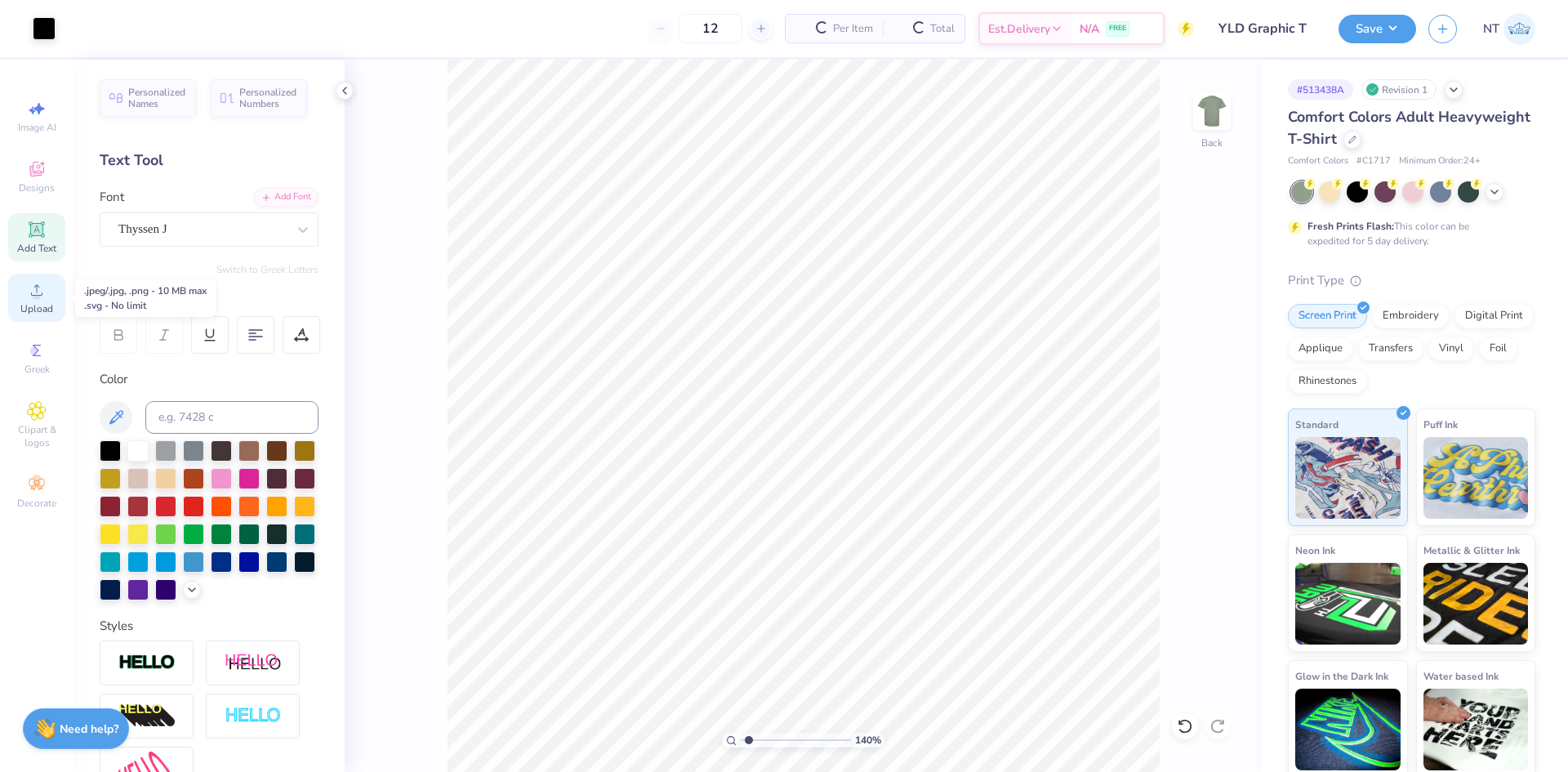
click at [37, 300] on div "Upload" at bounding box center [36, 298] width 57 height 48
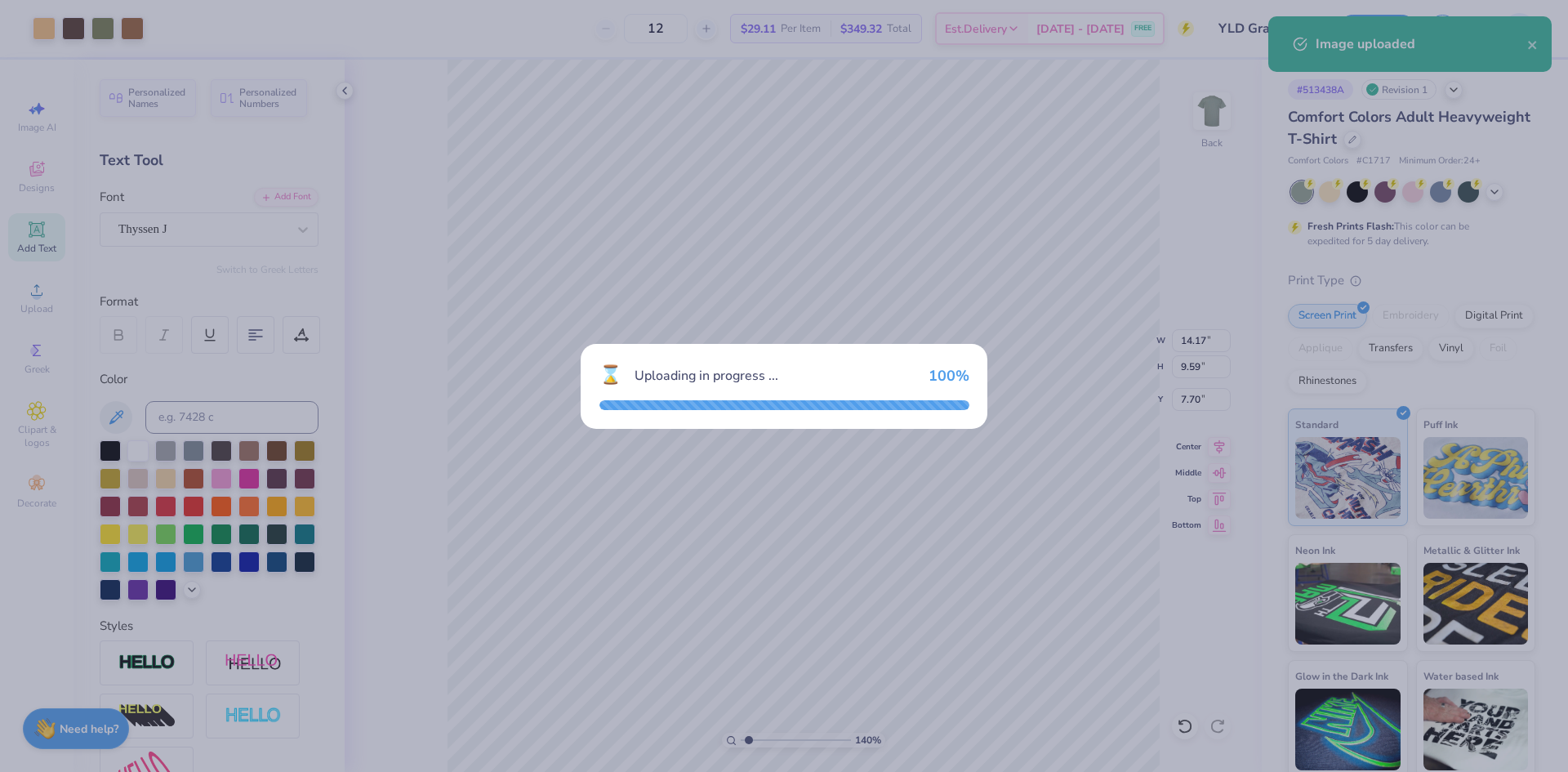
type input "1.39584517333908"
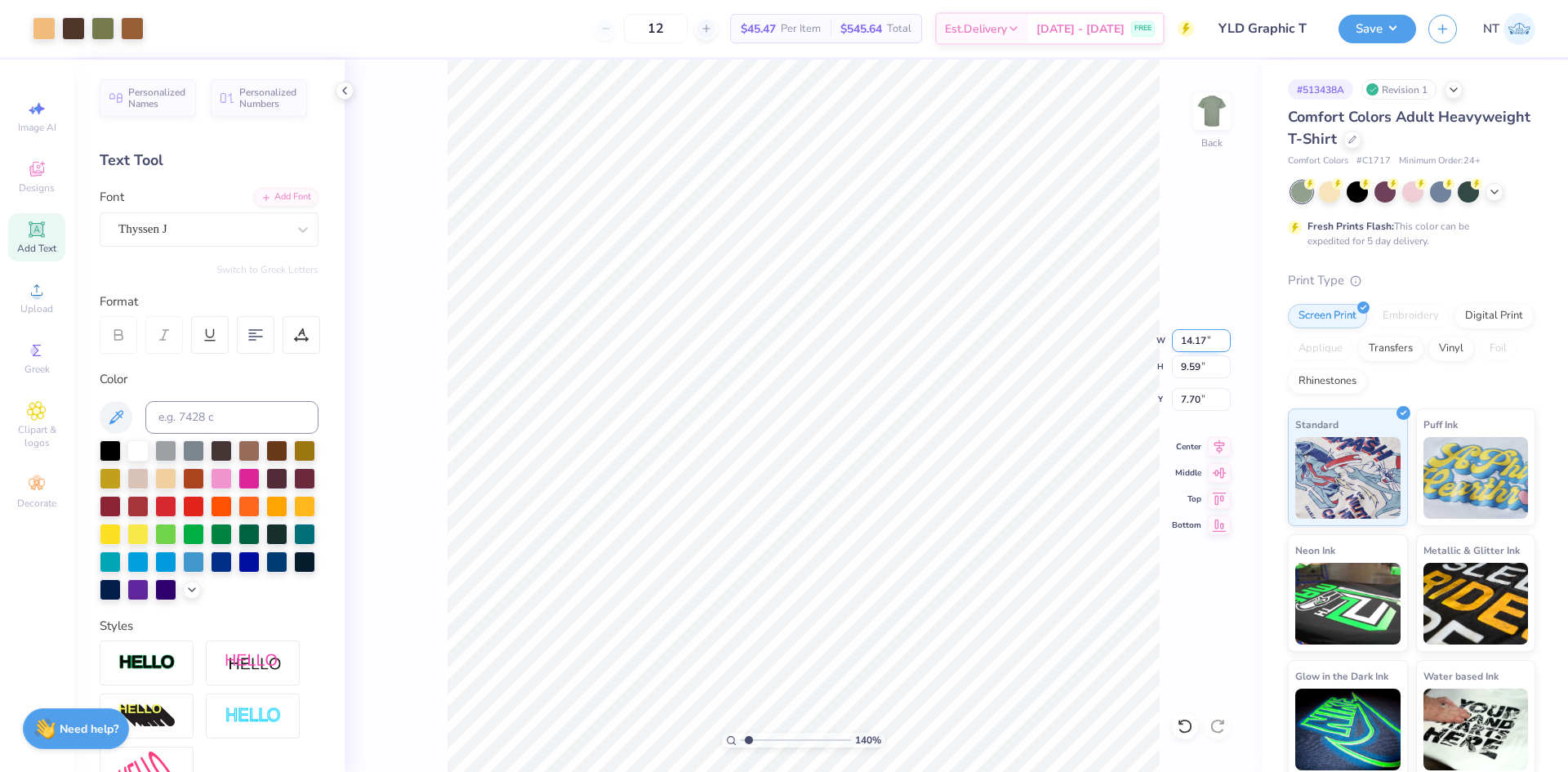
click at [1188, 338] on input "14.17" at bounding box center [1201, 340] width 59 height 23
type input "12"
type input "1.39584517333908"
type input "12.00"
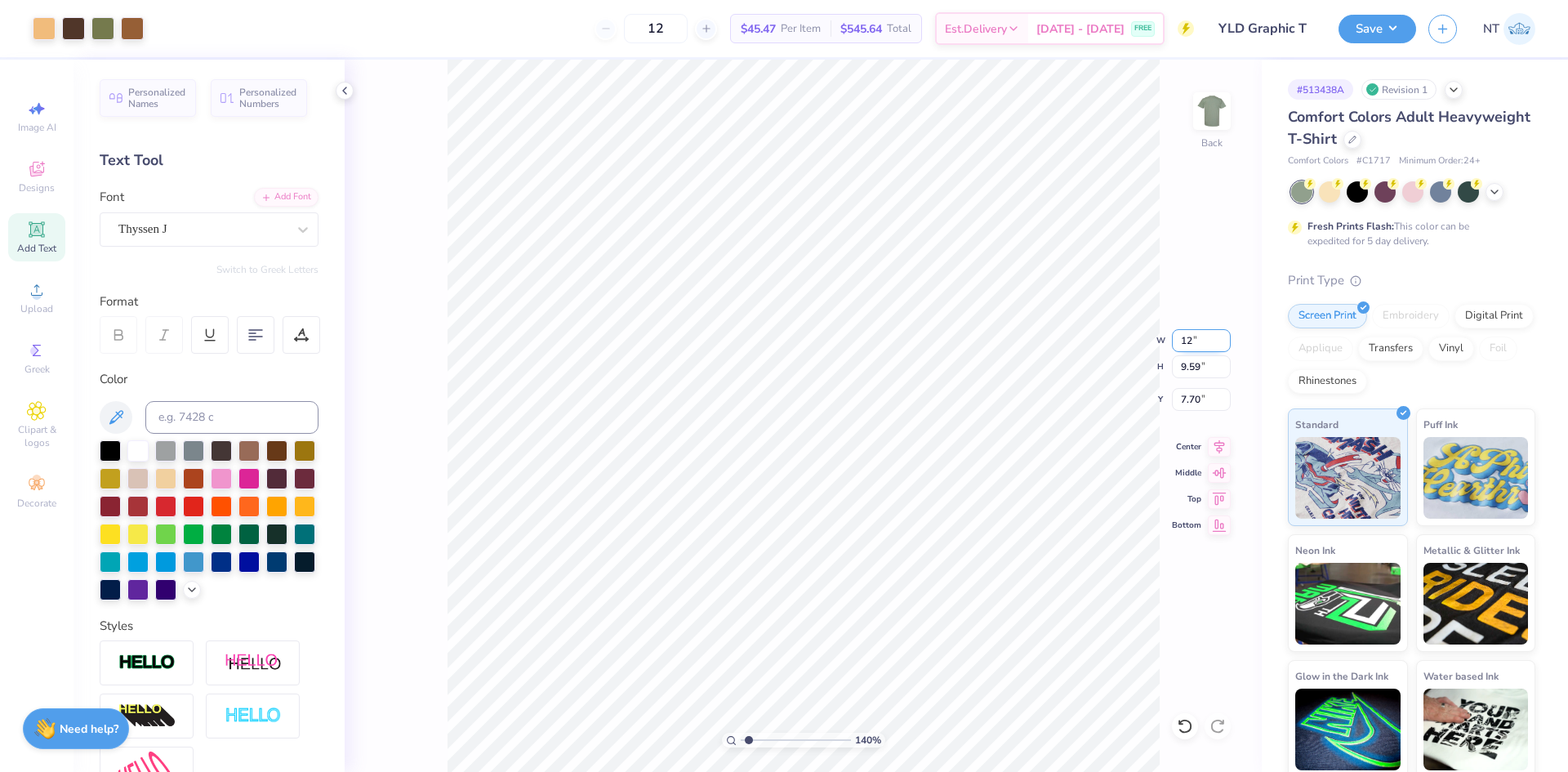
type input "8.12"
click at [1193, 394] on input "8.44" at bounding box center [1201, 400] width 59 height 23
type input "3"
type input "1.39584517333908"
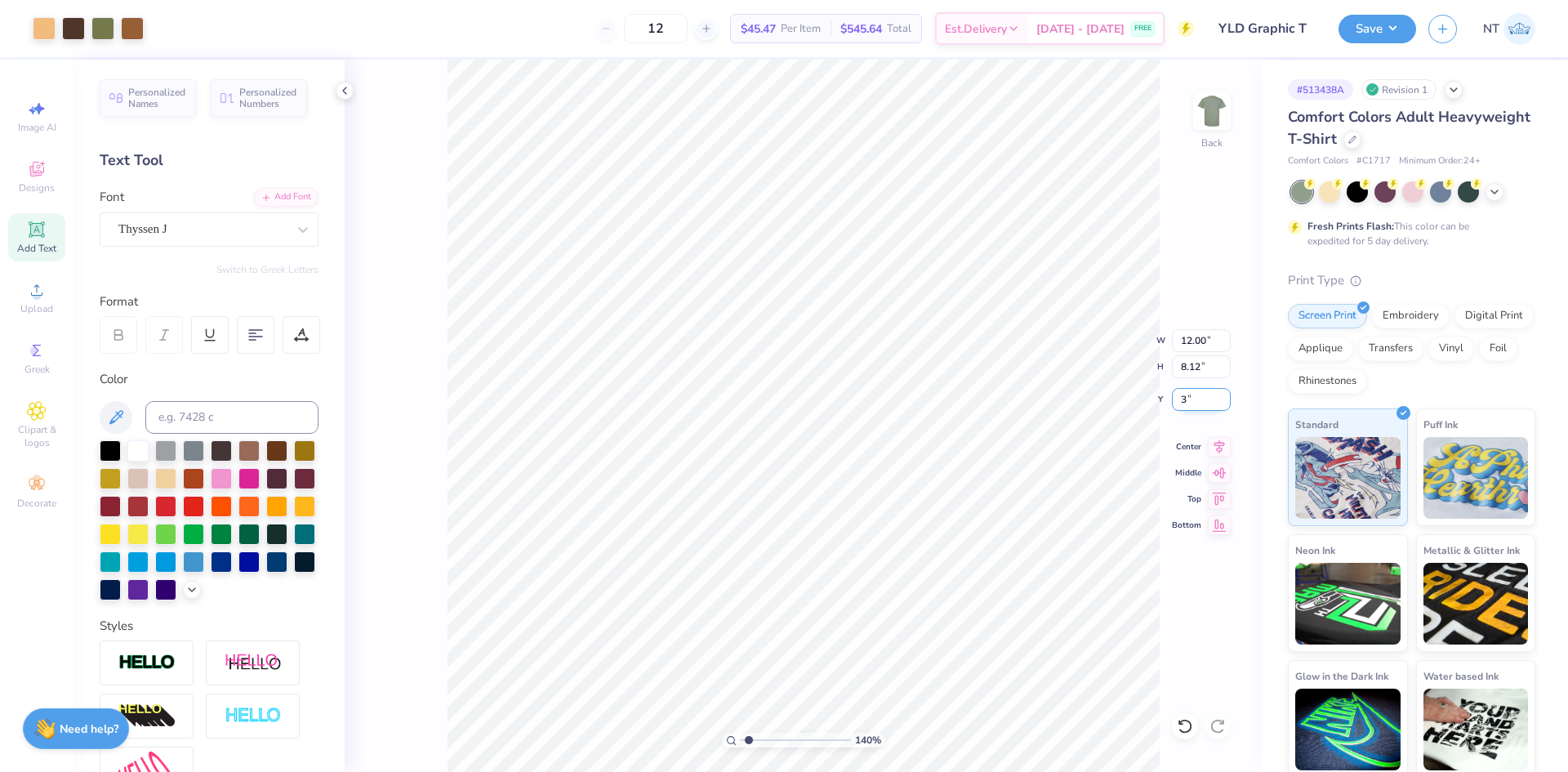
type input "3.00"
type input "1.59733176991689"
click at [211, 403] on input at bounding box center [232, 417] width 173 height 33
type input "156"
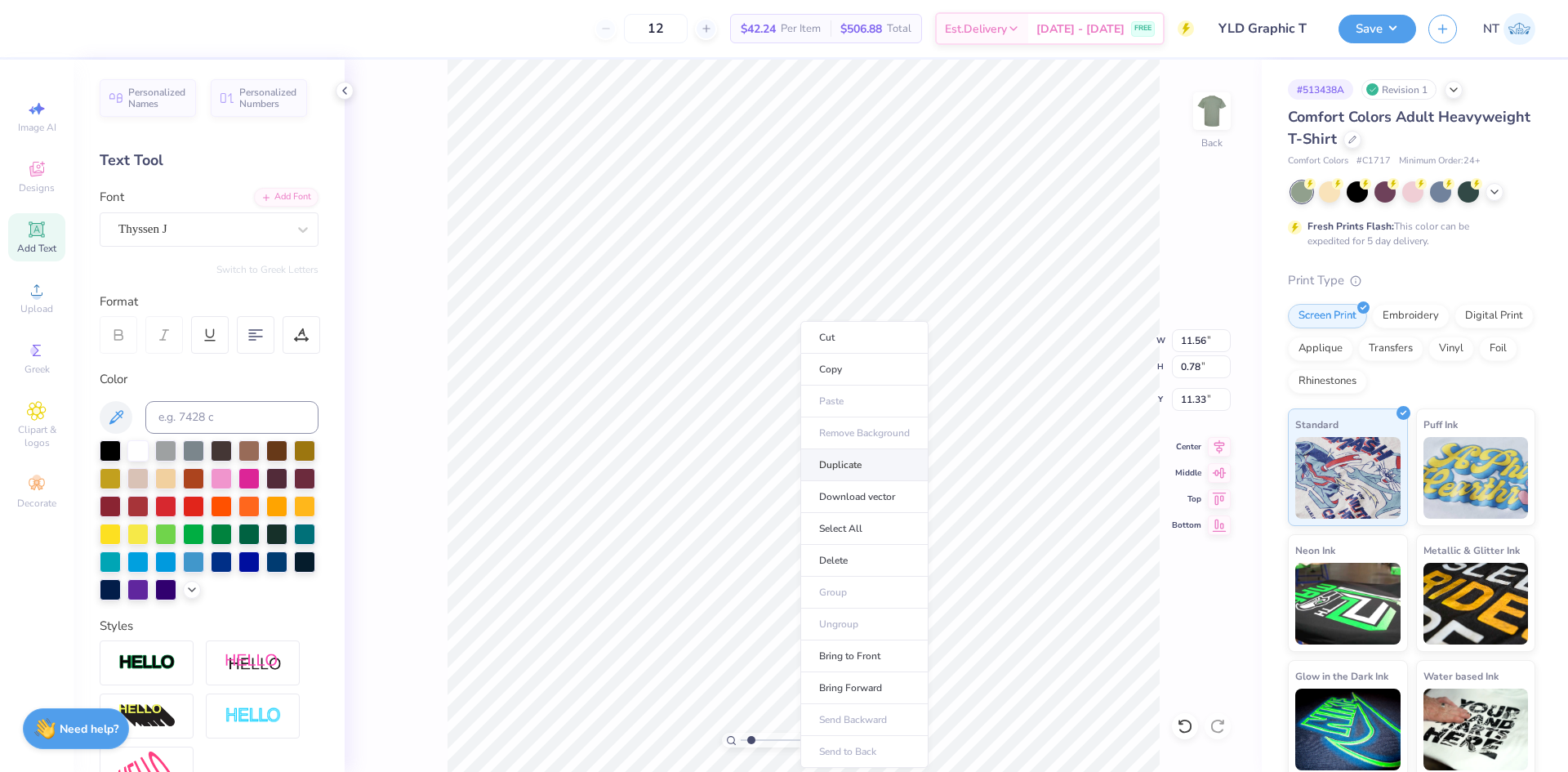
click at [840, 468] on li "Duplicate" at bounding box center [864, 466] width 128 height 32
type input "1.59733176991689"
type input "12.33"
type input "1.59733176991689"
type input "12.35"
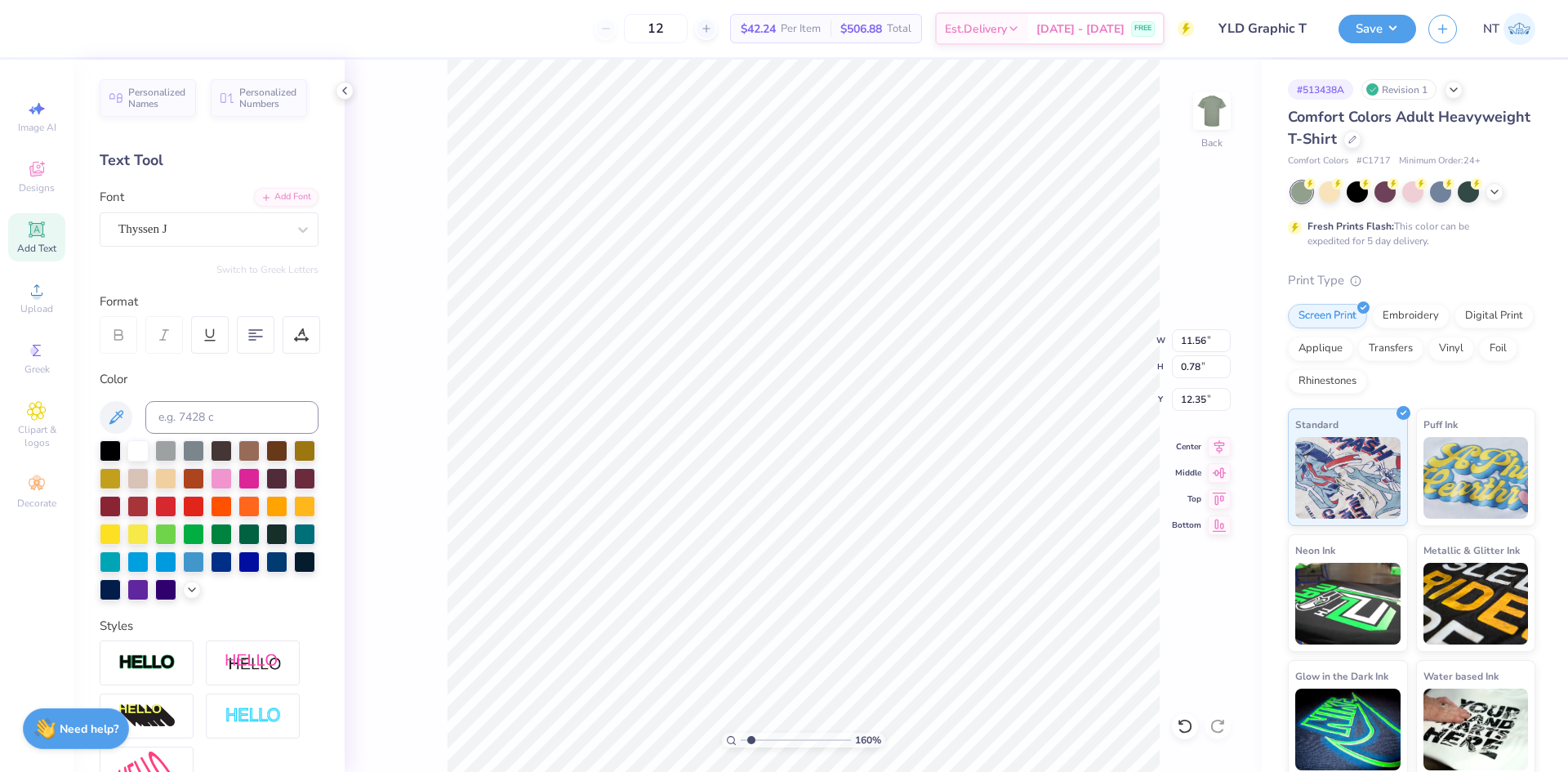
scroll to position [14, 9]
type input "1.59733176991689"
type textarea "Y"
type input "1.59733176991689"
type textarea "YOU"
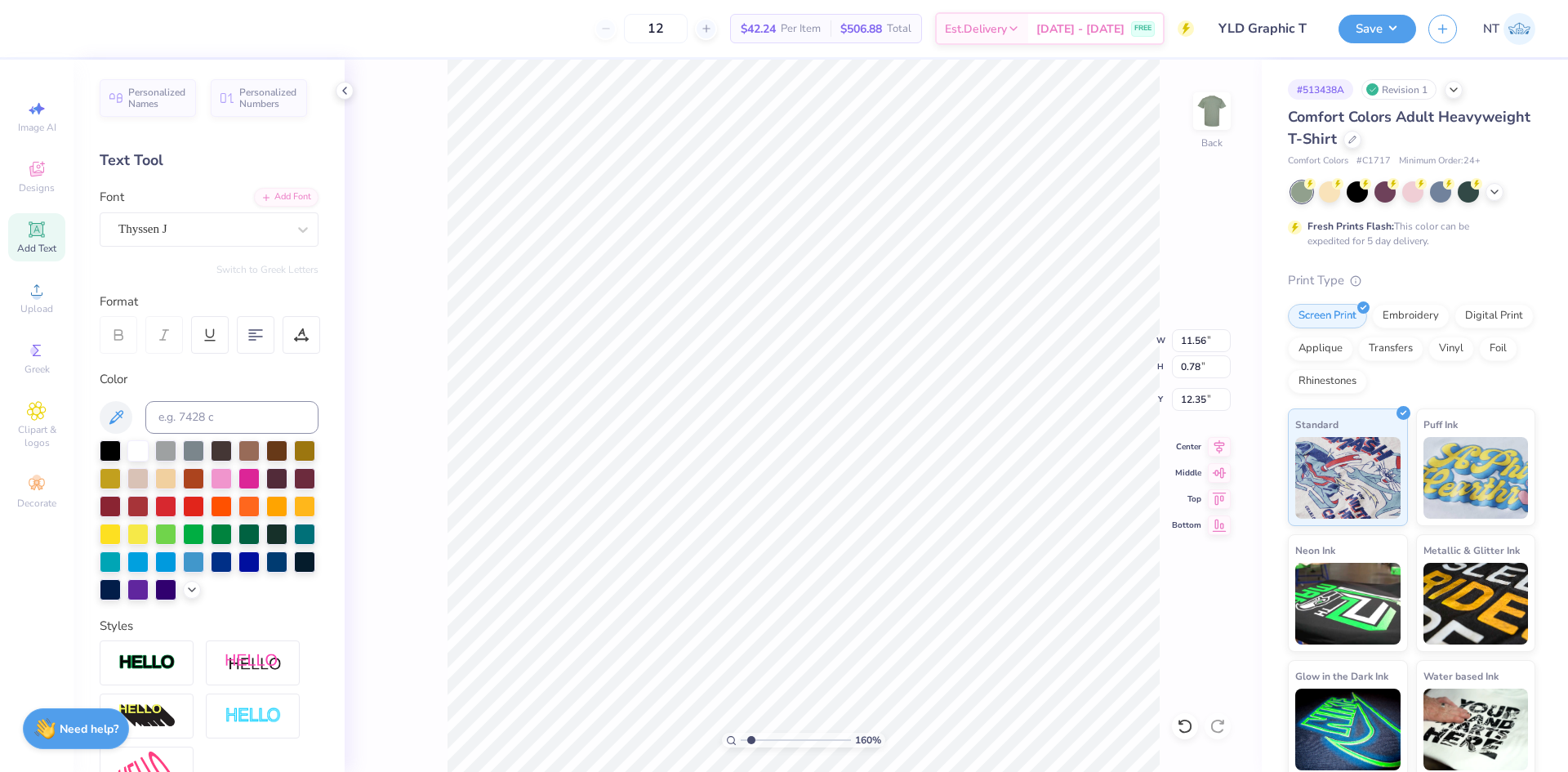
type input "1.59733176991689"
type textarea "YOUN"
type input "1.59733176991689"
type textarea "YOUNG"
type input "1.59733176991689"
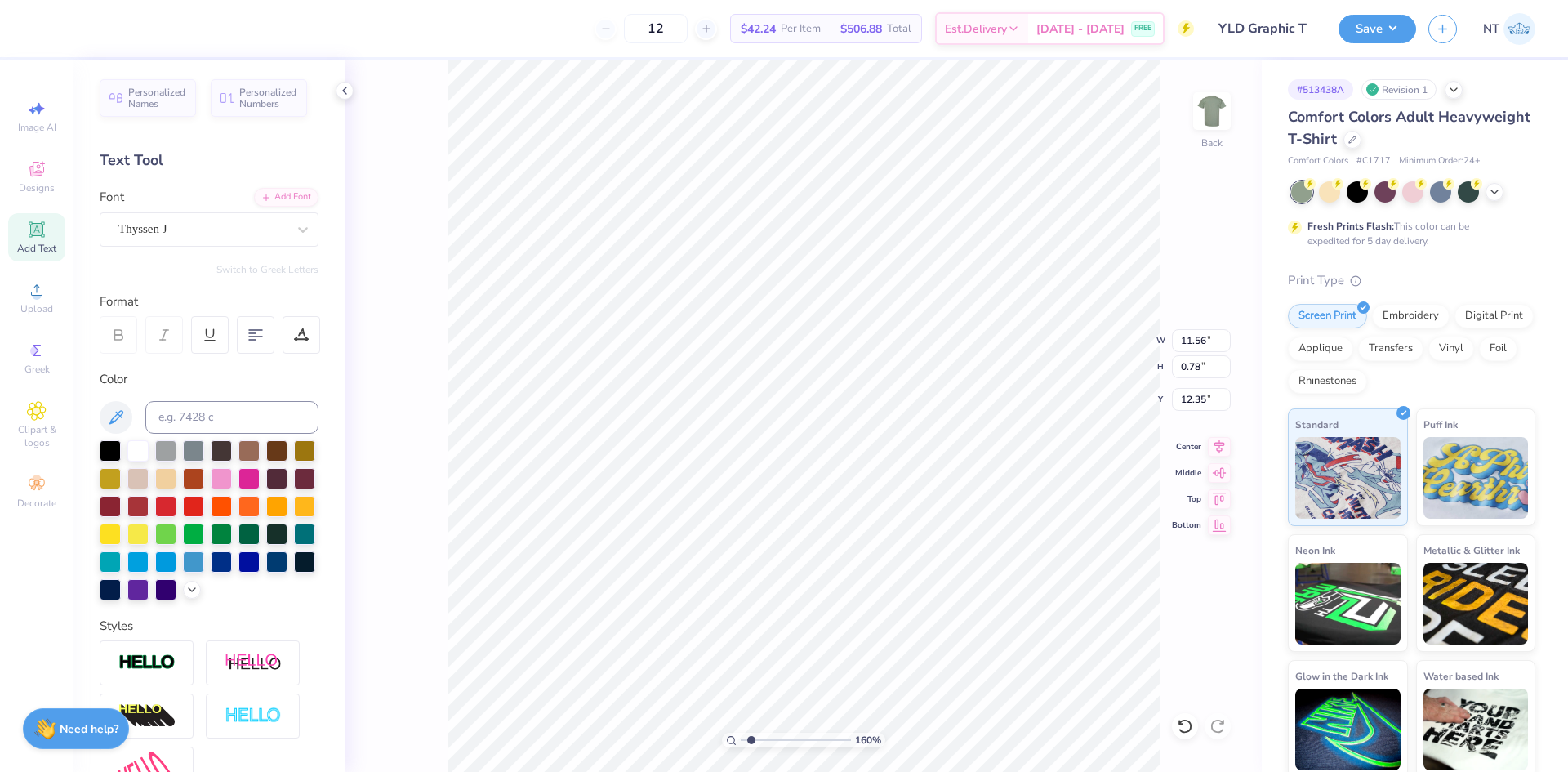
type textarea "YOUNG"
type input "1.59733176991689"
type textarea "YOUNG L"
type input "1.59733176991689"
type textarea "YOUNG LA"
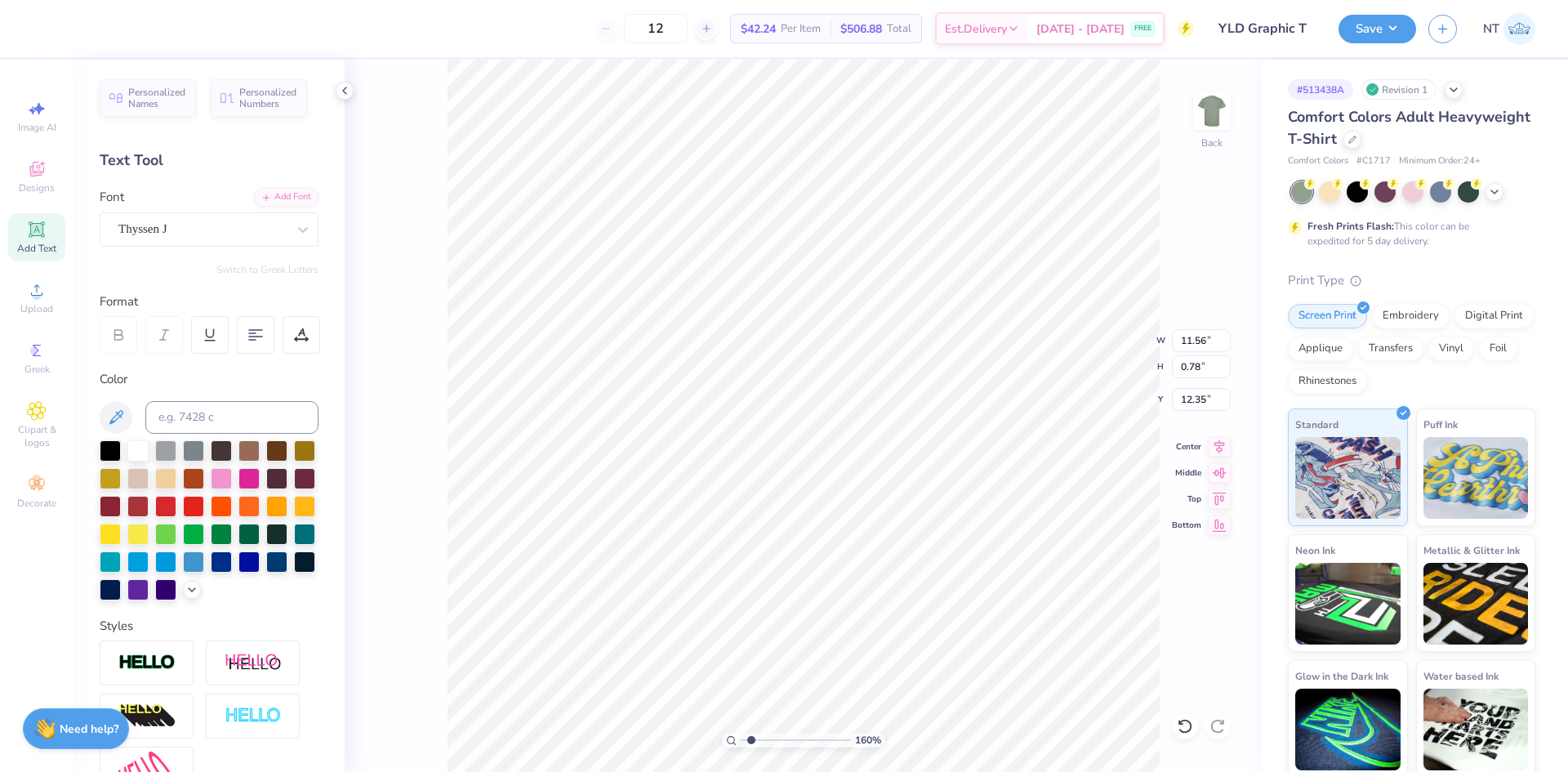
type input "1.59733176991689"
type textarea "YOUNG LAW"
type input "1.59733176991689"
type textarea "YOUNG LAWY"
type input "1.59733176991689"
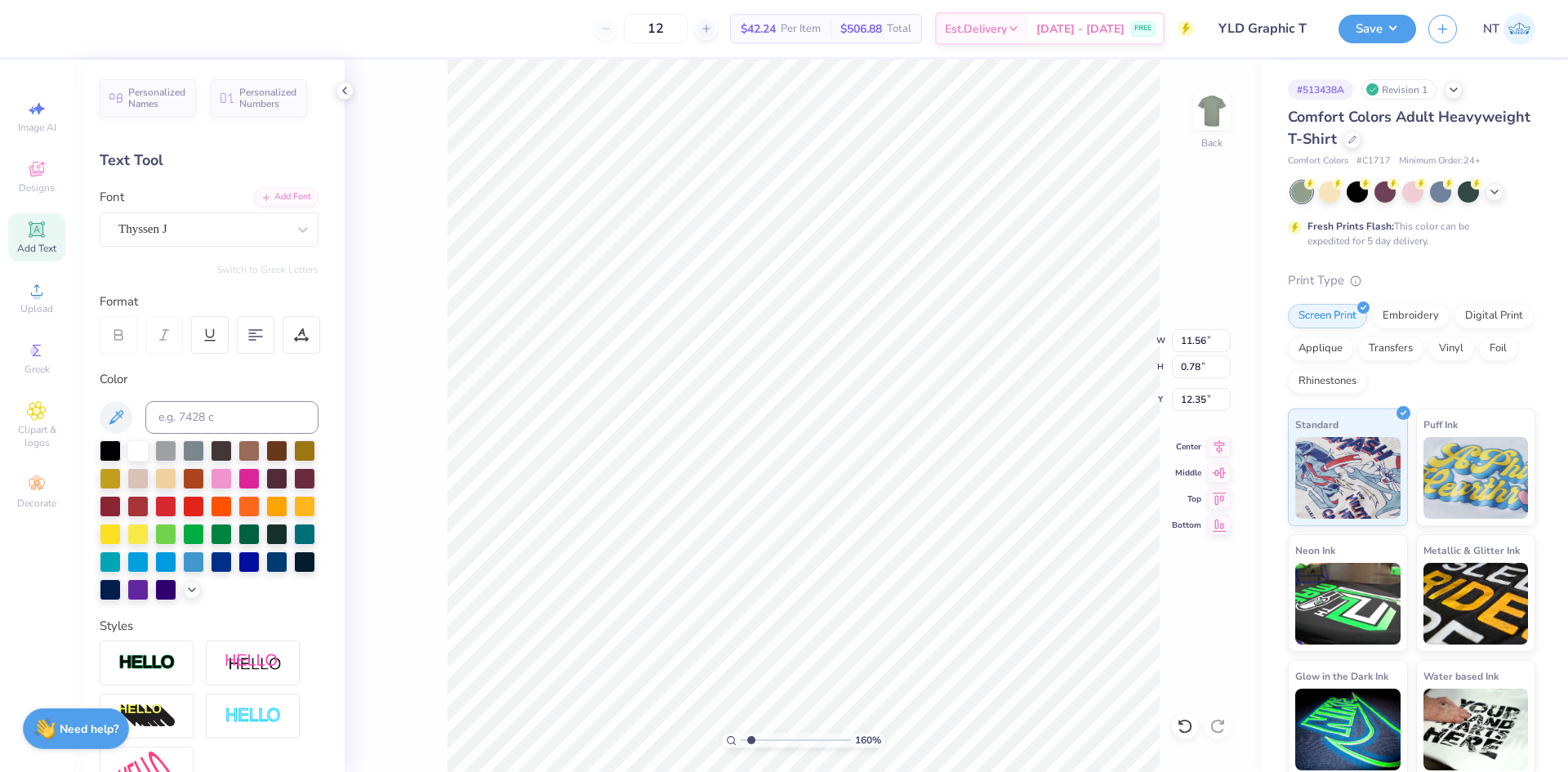
type textarea "YOUNG LAWYER"
type input "1.59733176991689"
type textarea "YOUNG LAWYERS"
type input "1.59733176991689"
type textarea "YOUNG LAWYERS"
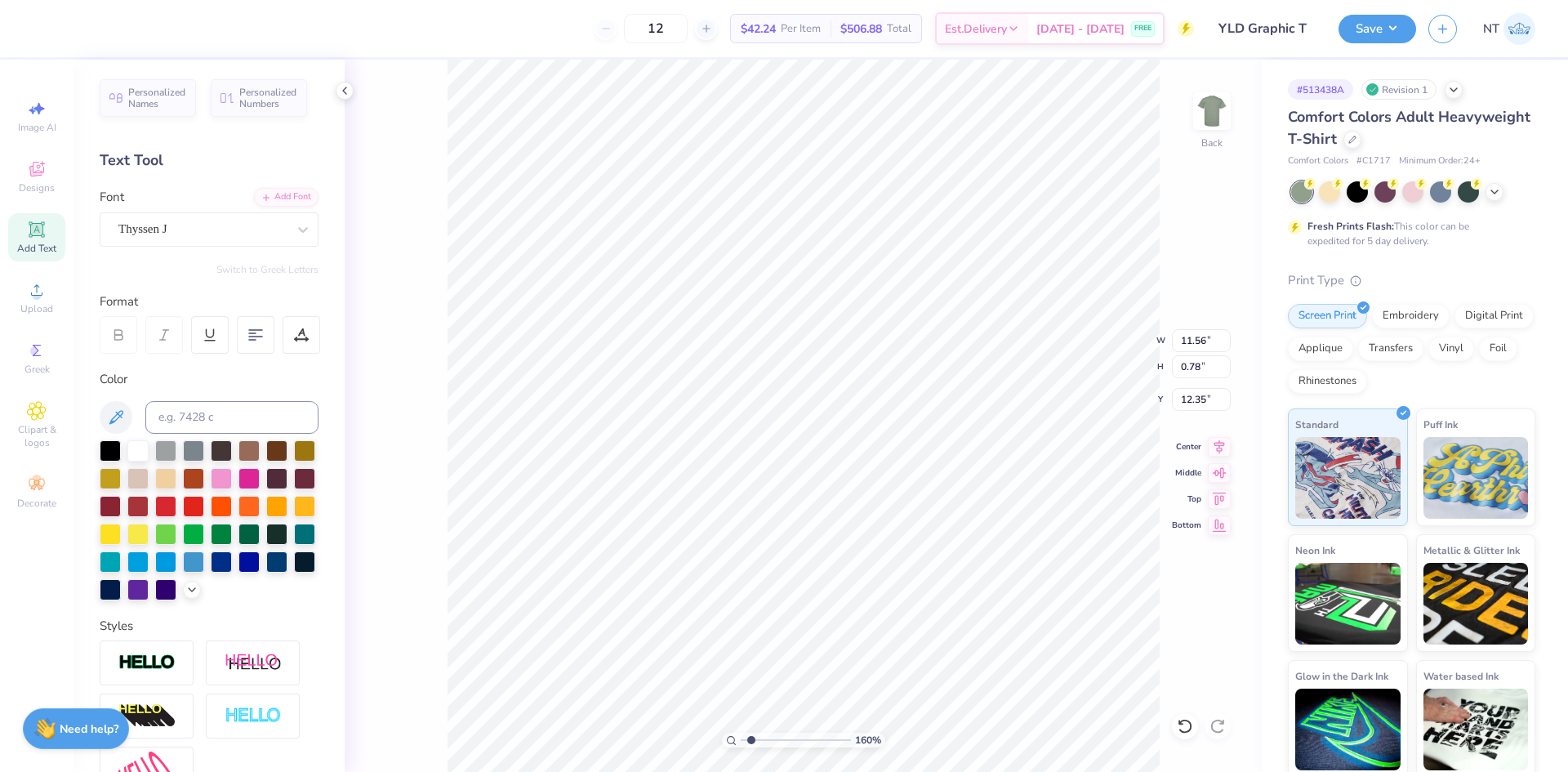
type input "1.59733176991689"
type textarea "YOUNG LAWYERS D"
type input "1.59733176991689"
type textarea "YOUNG LAWYERS DI"
type input "1.59733176991689"
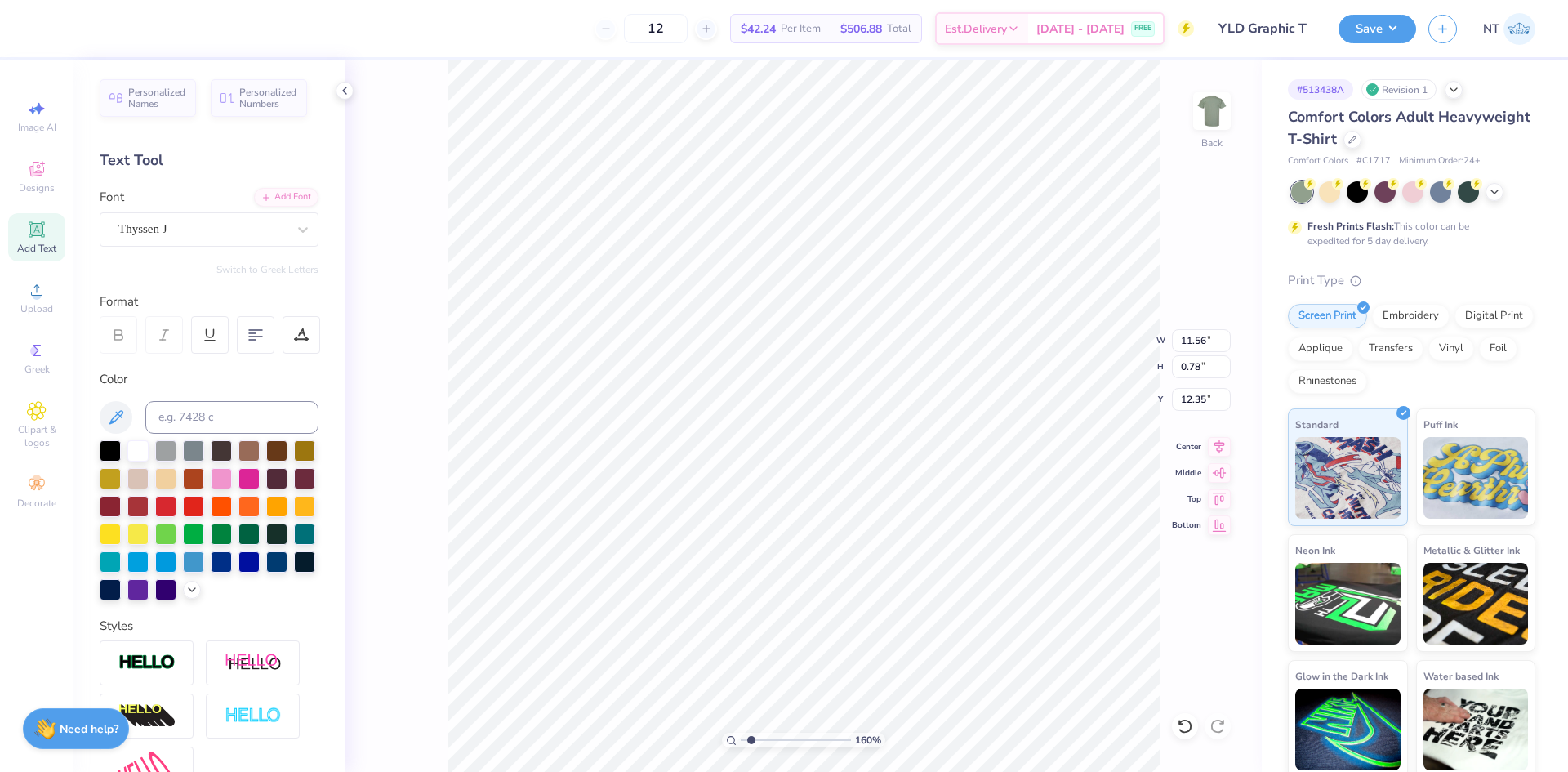
type textarea "YOUNG LAWYERS DIV"
type input "1.59733176991689"
type textarea "YOUNG LAWYERS DIVI"
type input "1.59733176991689"
type textarea "YOUNG LAWYERS [PERSON_NAME]"
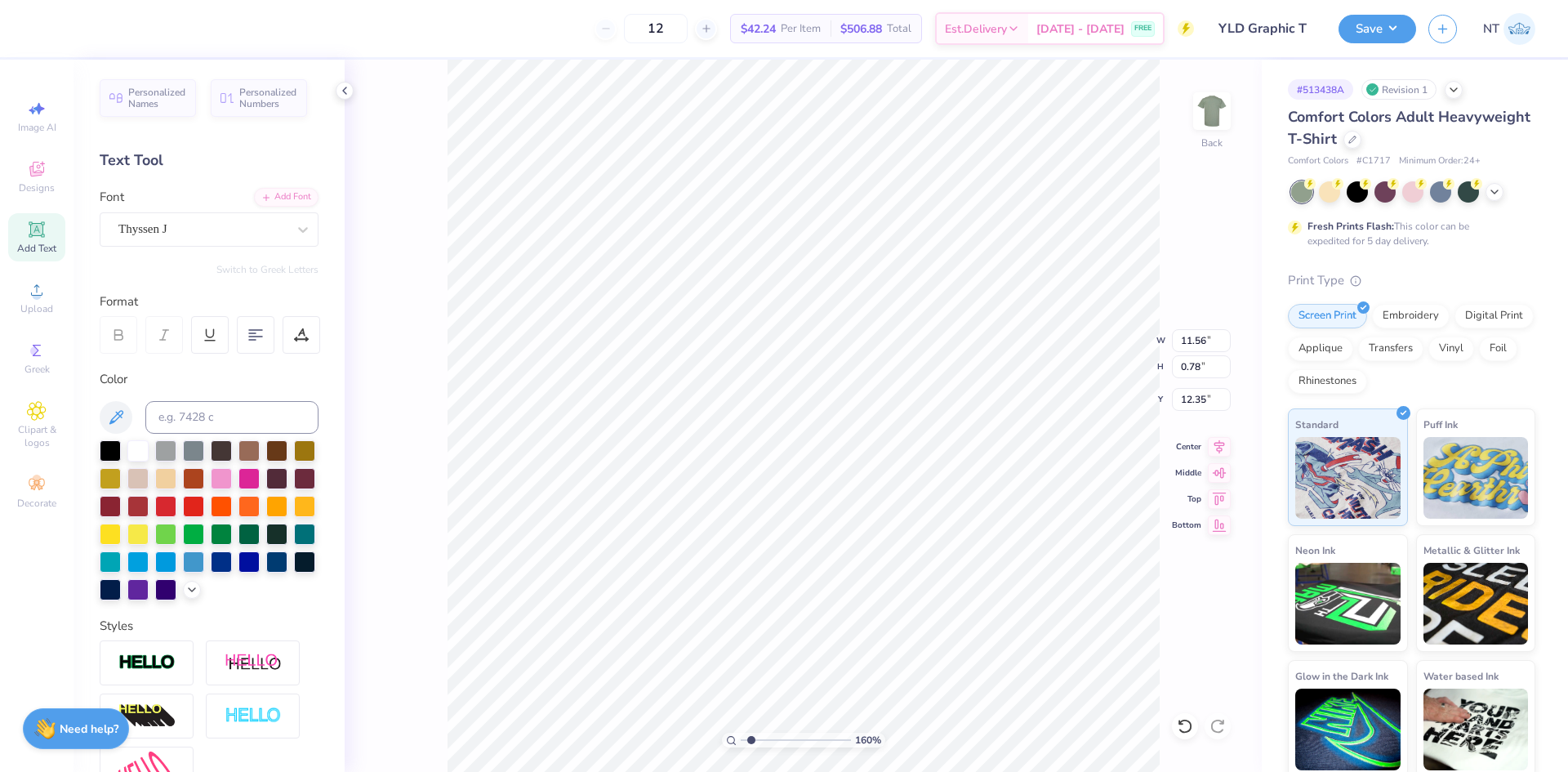
type input "1.59733176991689"
type textarea "YOUNG LAWYERS DIVISI"
type input "1.59733176991689"
type textarea "YOUNG LAWYERS DIVISIO"
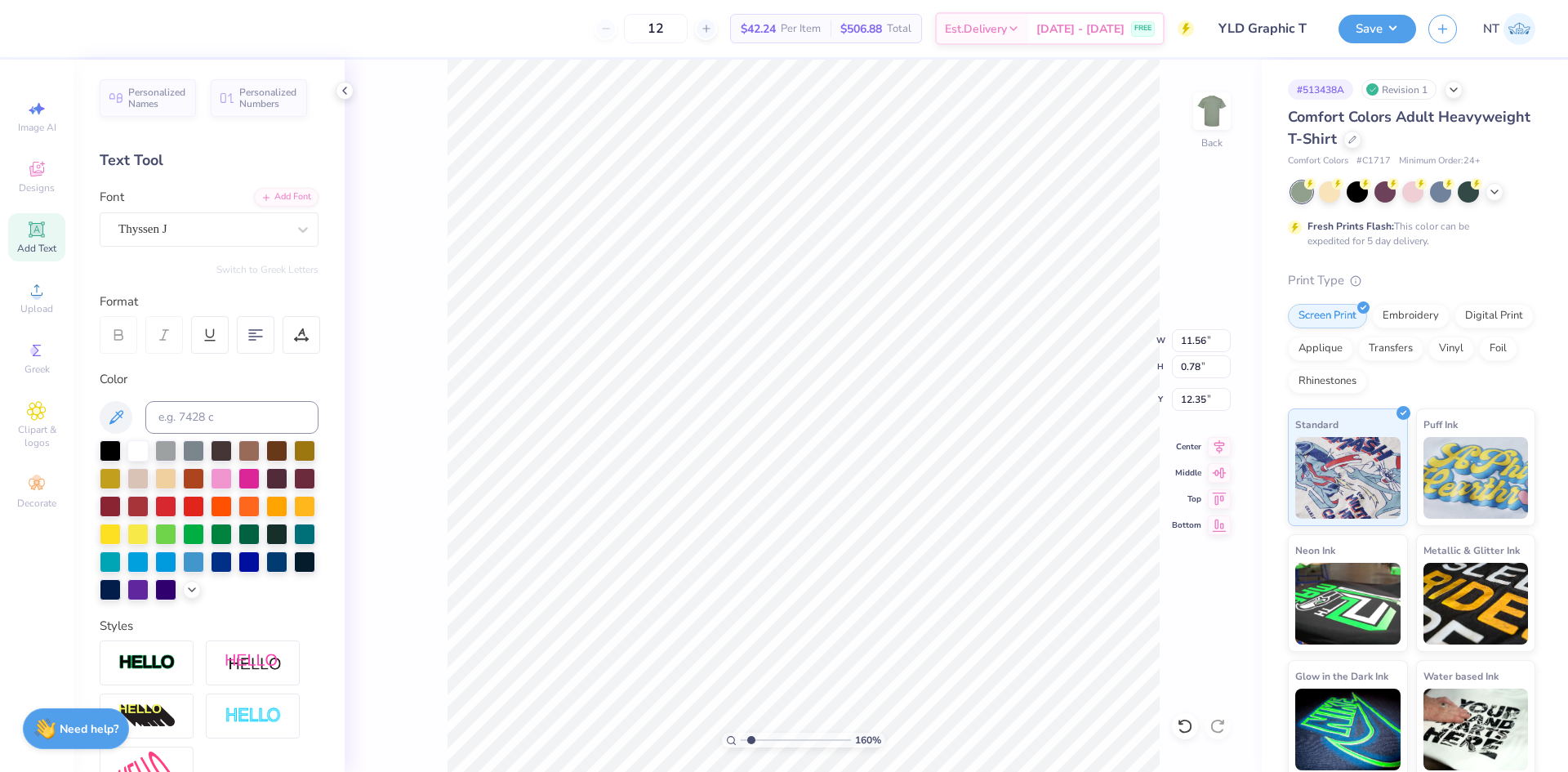
type input "1.59733176991689"
type textarea "YOUNG LAWYERS DIVISION"
type input "1.59733176991689"
type input "10.60"
type input "1.59733176991689"
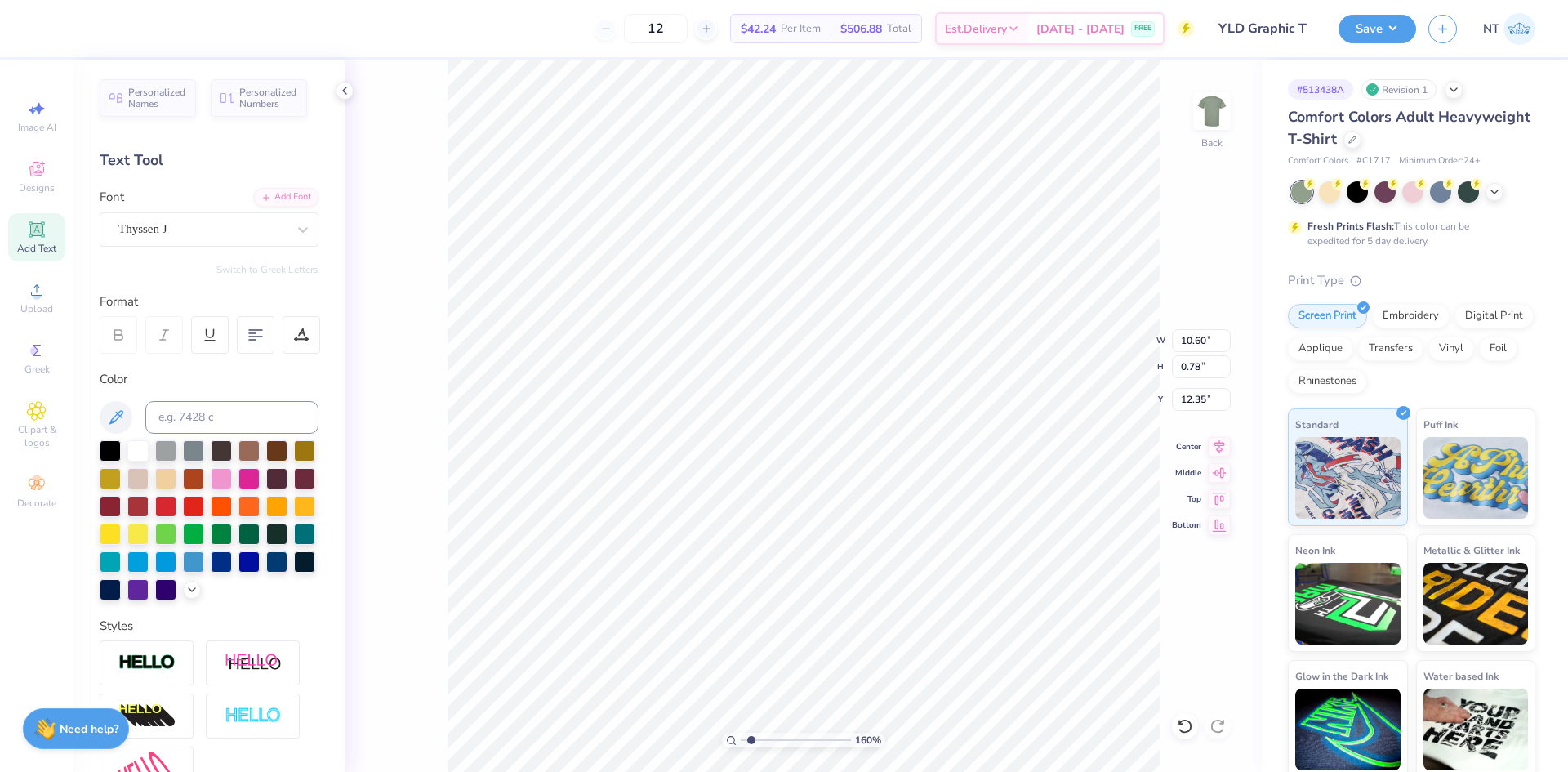
type input "7.08"
type input "0.52"
type input "12.61"
type input "1"
type input "12.24"
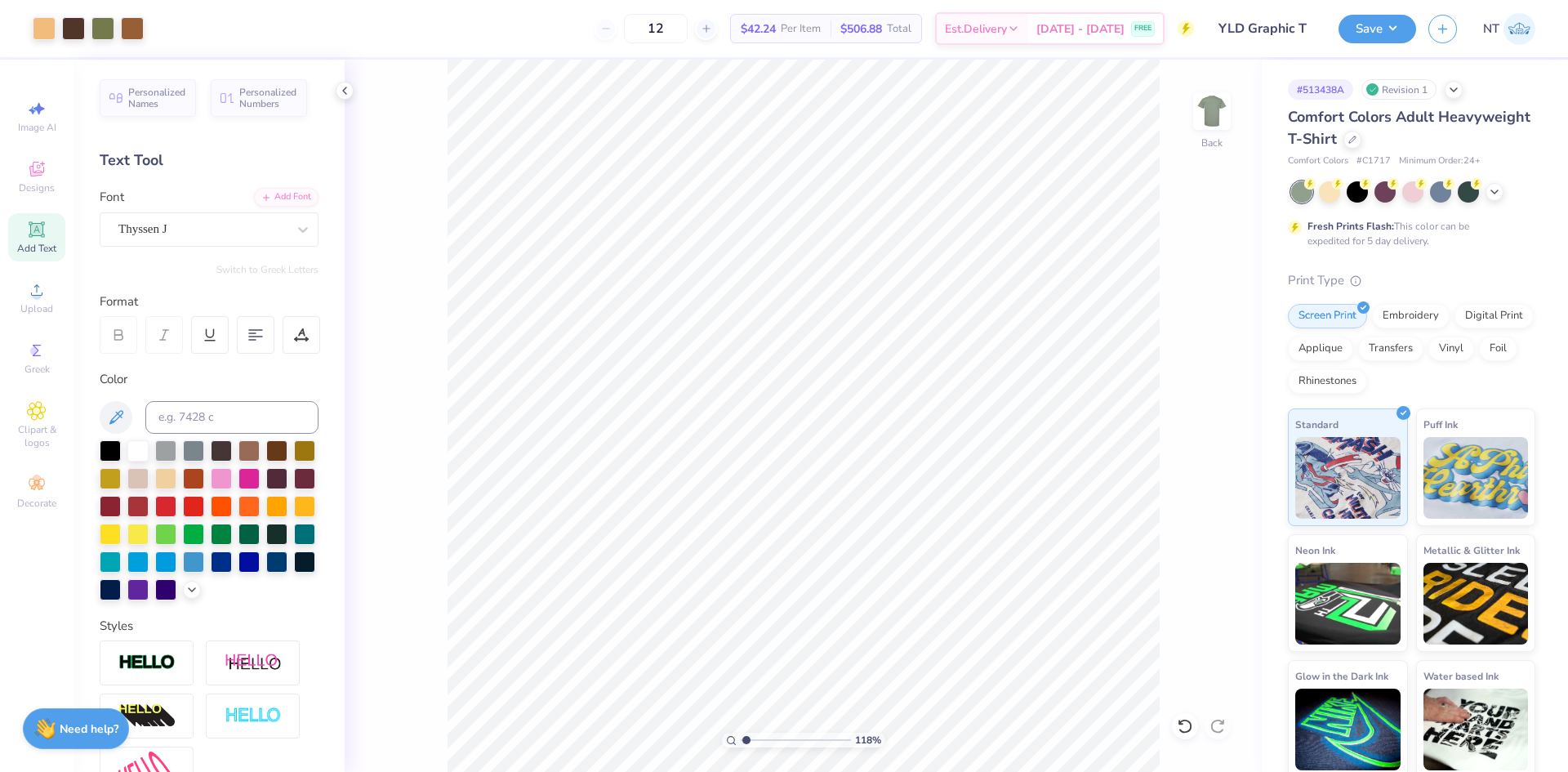
type input "1.18145891733022"
click at [210, 411] on input at bounding box center [232, 417] width 173 height 33
type input "476"
type input "1.18145891733022"
click at [222, 424] on input at bounding box center [232, 417] width 173 height 33
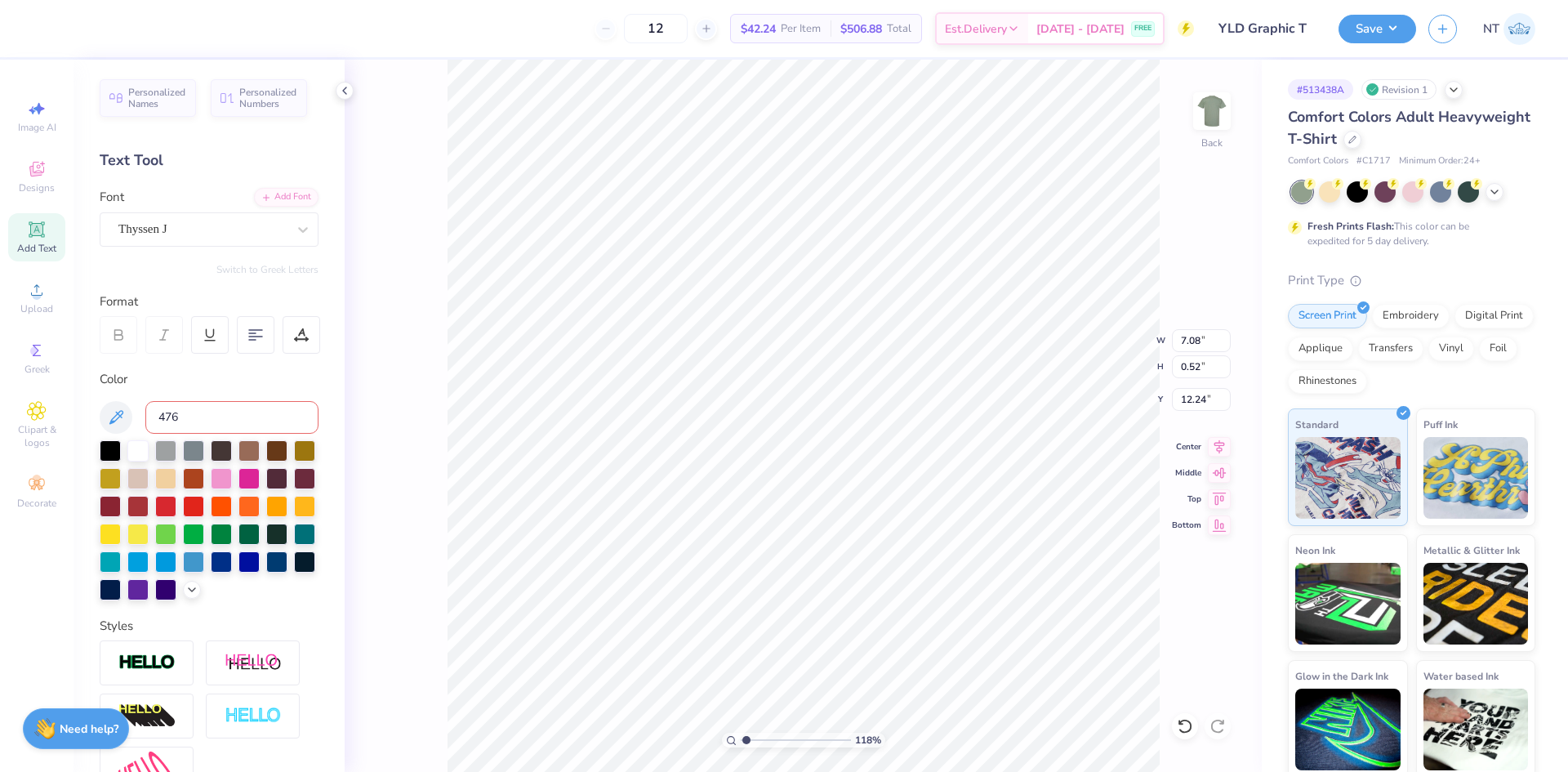
type input "476"
click at [1186, 729] on icon at bounding box center [1185, 726] width 16 height 16
type input "1.94838374793402"
type input "8.47"
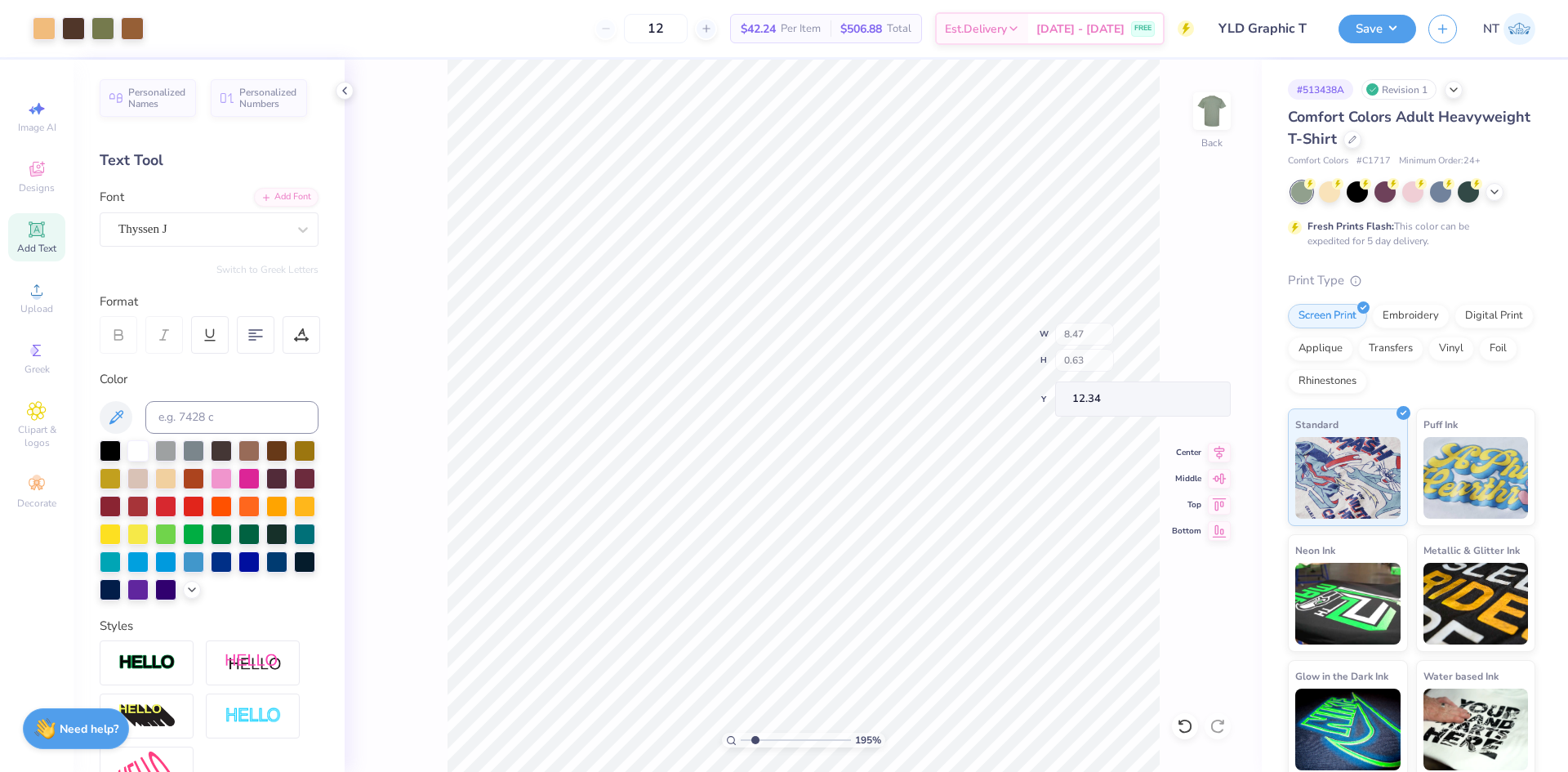
type input "0.63"
type input "12.34"
type input "12.32"
type input "1"
click at [1398, 33] on button "Save" at bounding box center [1378, 26] width 78 height 29
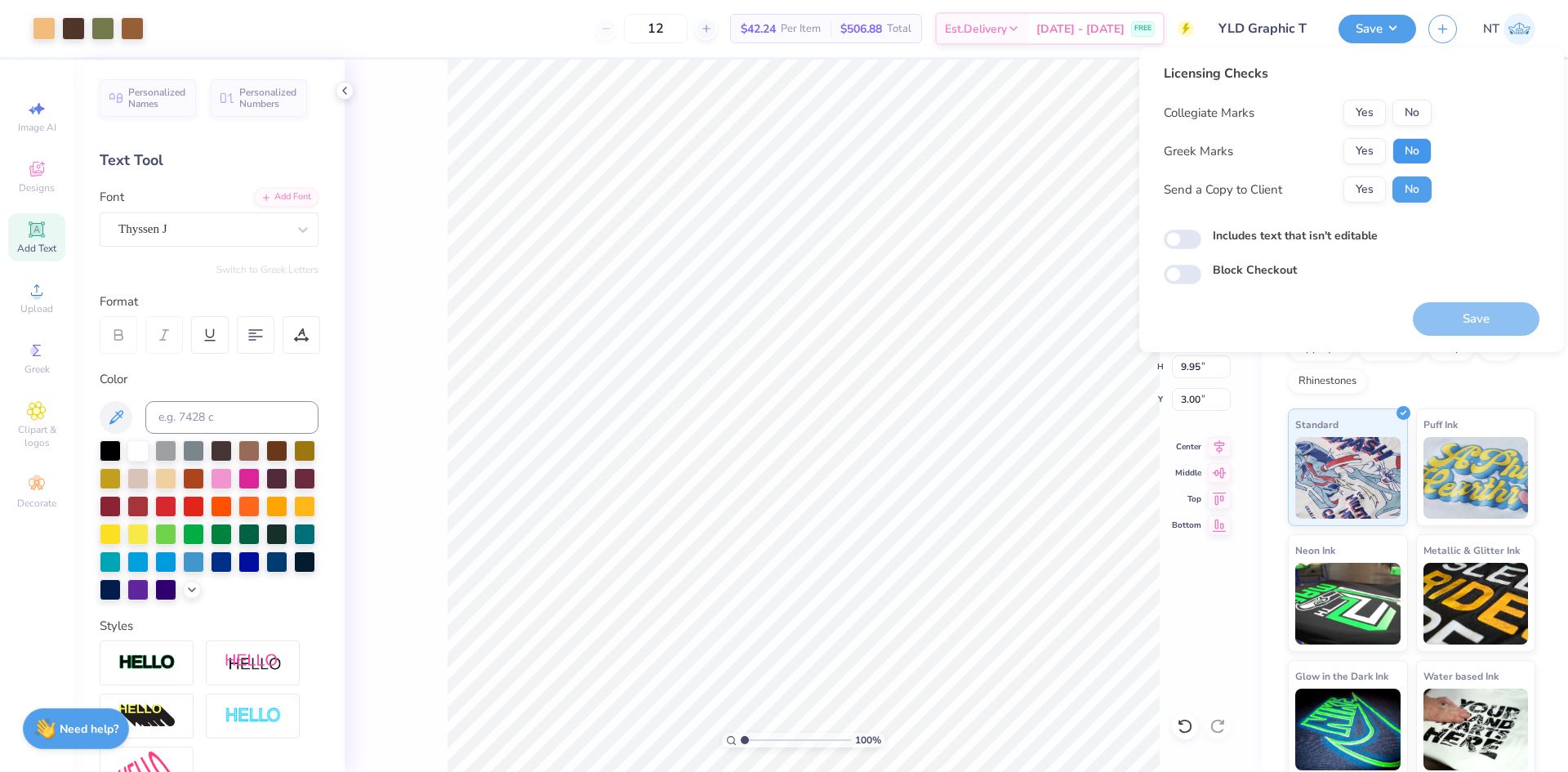
drag, startPoint x: 1412, startPoint y: 135, endPoint x: 1415, endPoint y: 149, distance: 14.3
click at [1415, 149] on button "No" at bounding box center [1412, 151] width 39 height 26
click at [1409, 120] on button "No" at bounding box center [1412, 113] width 39 height 26
click at [1457, 305] on button "Save" at bounding box center [1476, 318] width 126 height 33
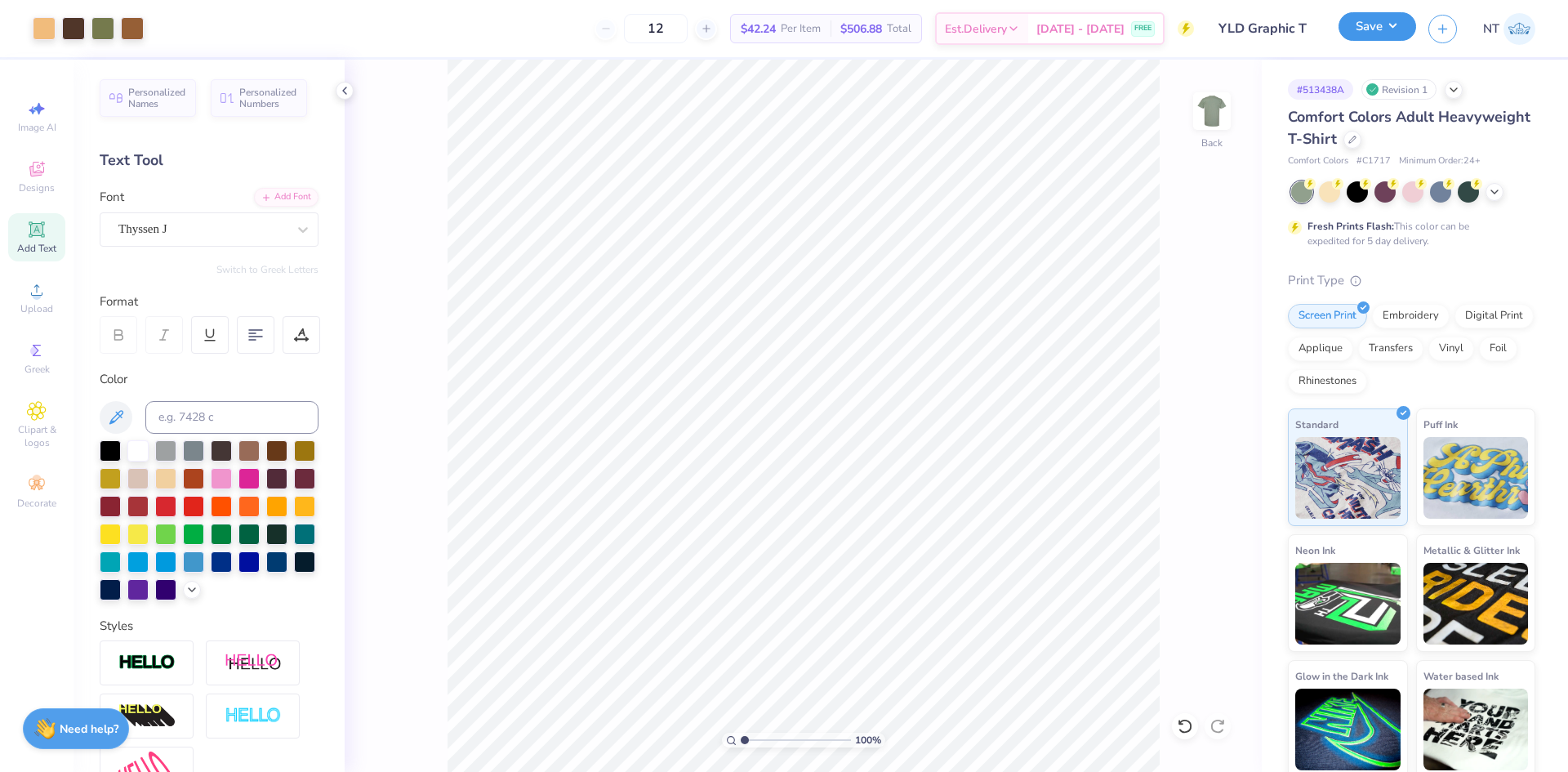
click at [1371, 35] on button "Save" at bounding box center [1378, 26] width 78 height 29
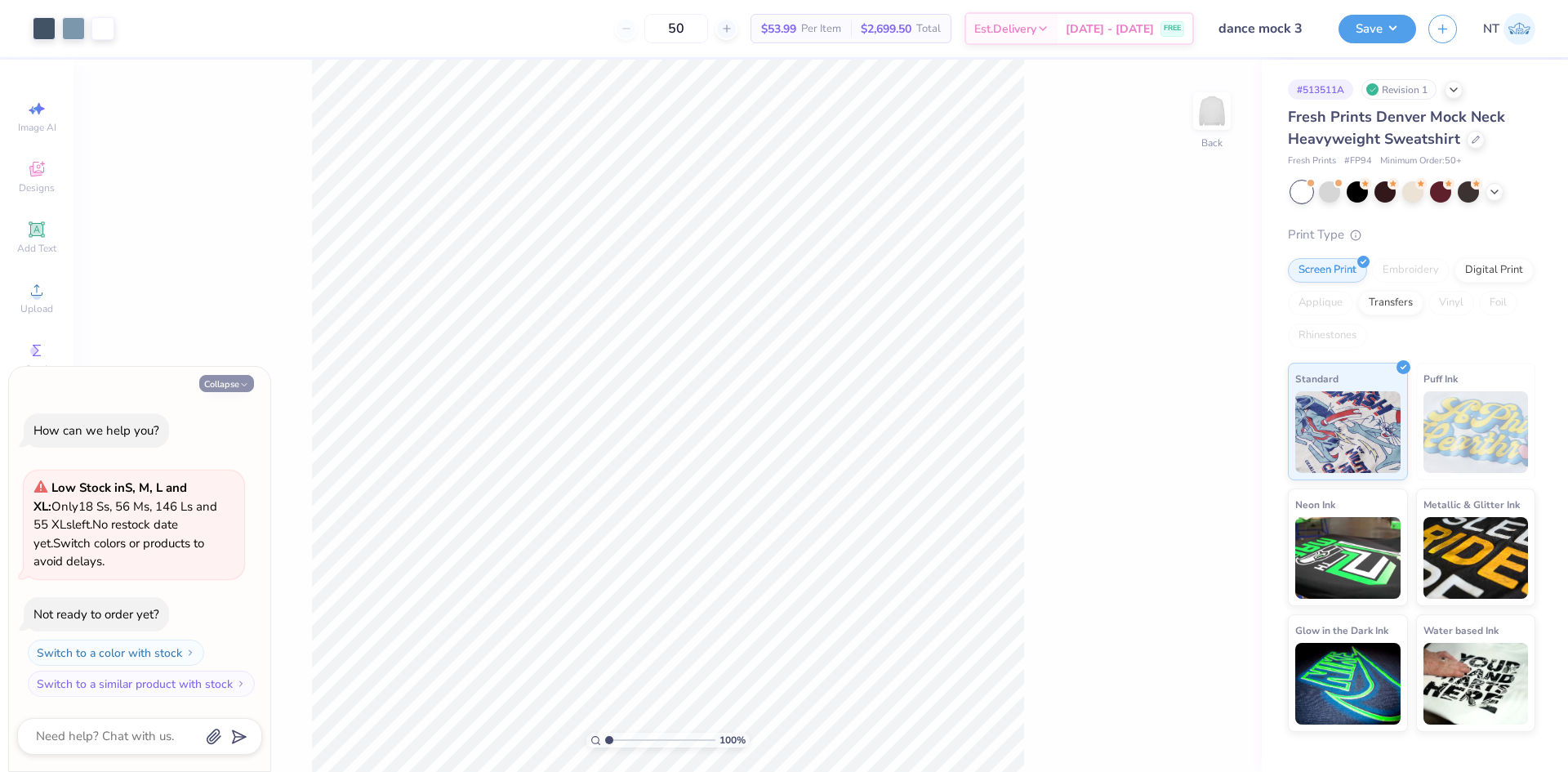
click at [222, 384] on button "Collapse" at bounding box center [226, 383] width 55 height 17
type textarea "x"
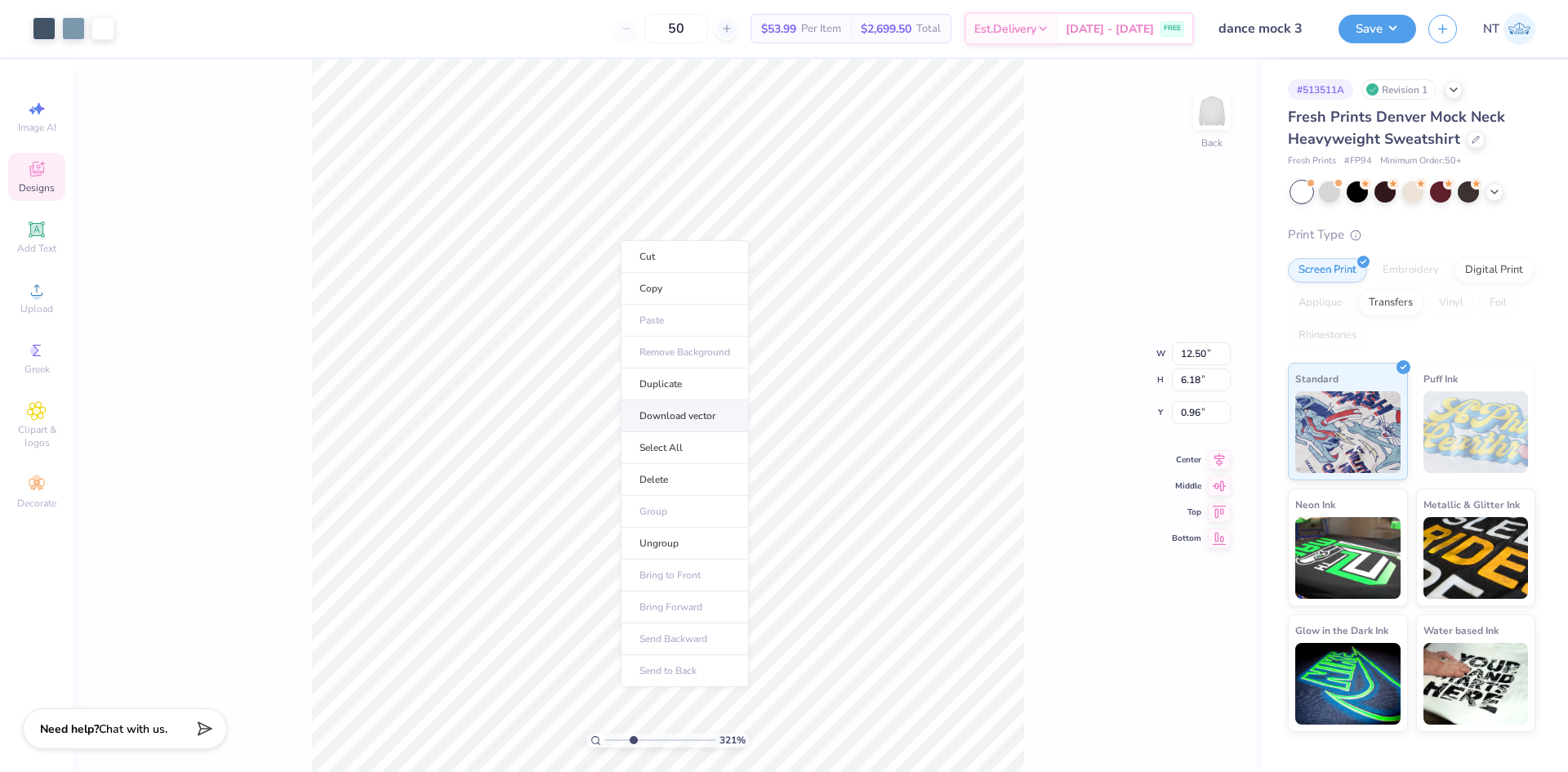
click at [713, 424] on li "Download vector" at bounding box center [684, 417] width 128 height 32
type input "1"
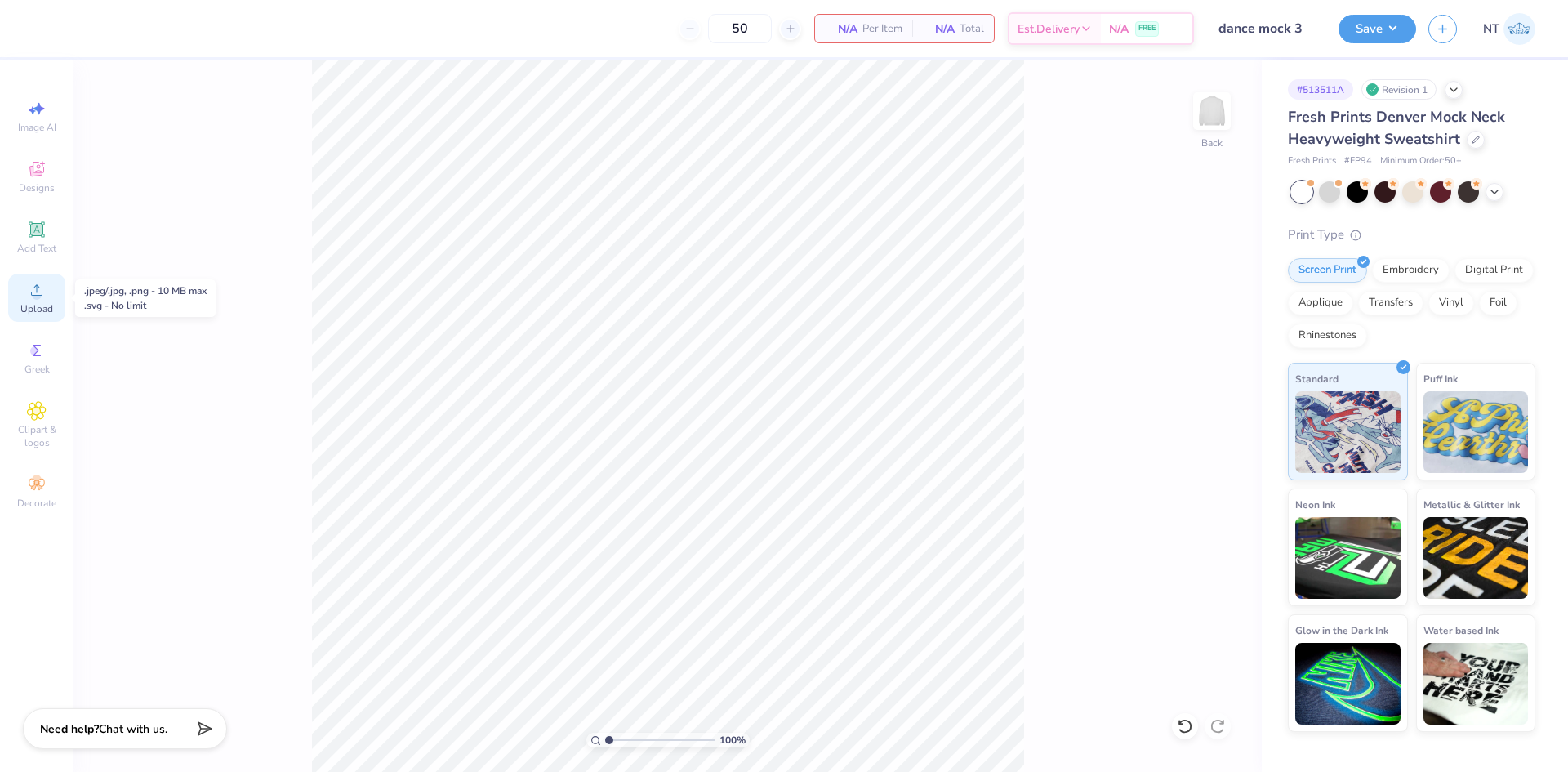
click at [29, 308] on span "Upload" at bounding box center [36, 308] width 33 height 13
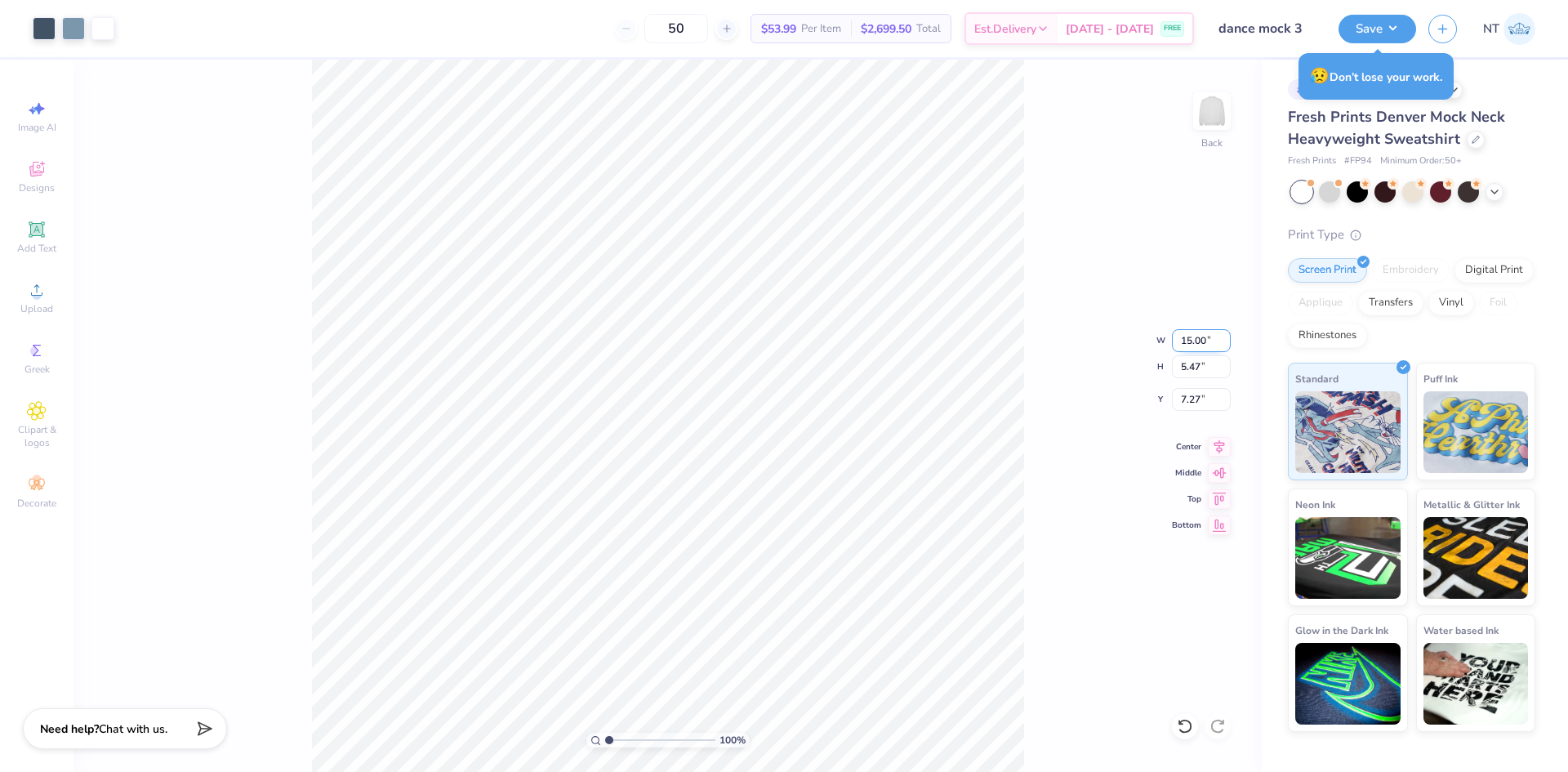
click at [1197, 333] on input "15.00" at bounding box center [1201, 340] width 59 height 23
type input "12.00"
type input "4.37"
click at [1193, 400] on input "7.81" at bounding box center [1201, 400] width 59 height 23
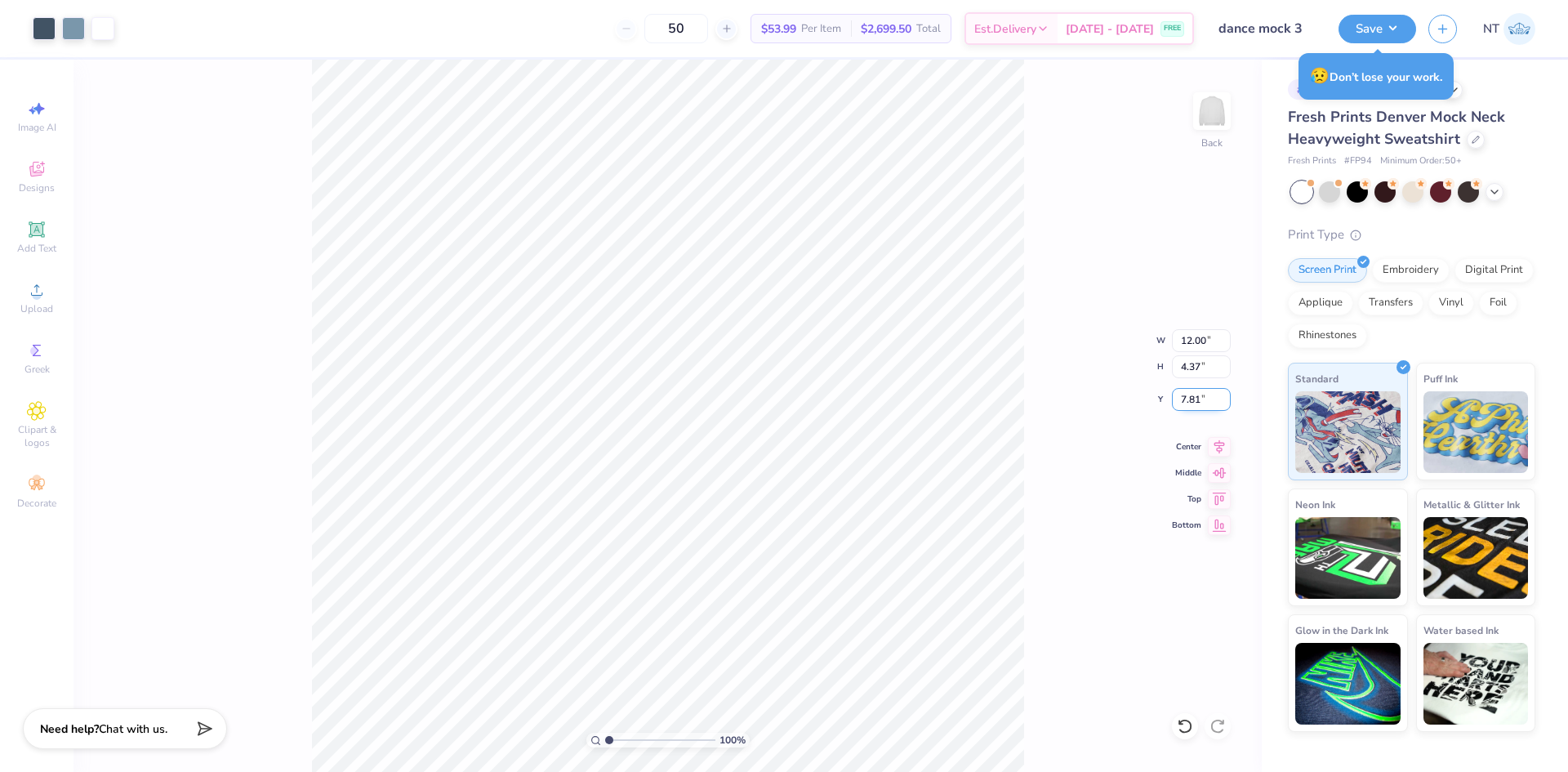
click at [1193, 400] on input "7.81" at bounding box center [1201, 400] width 59 height 23
type input "3.00"
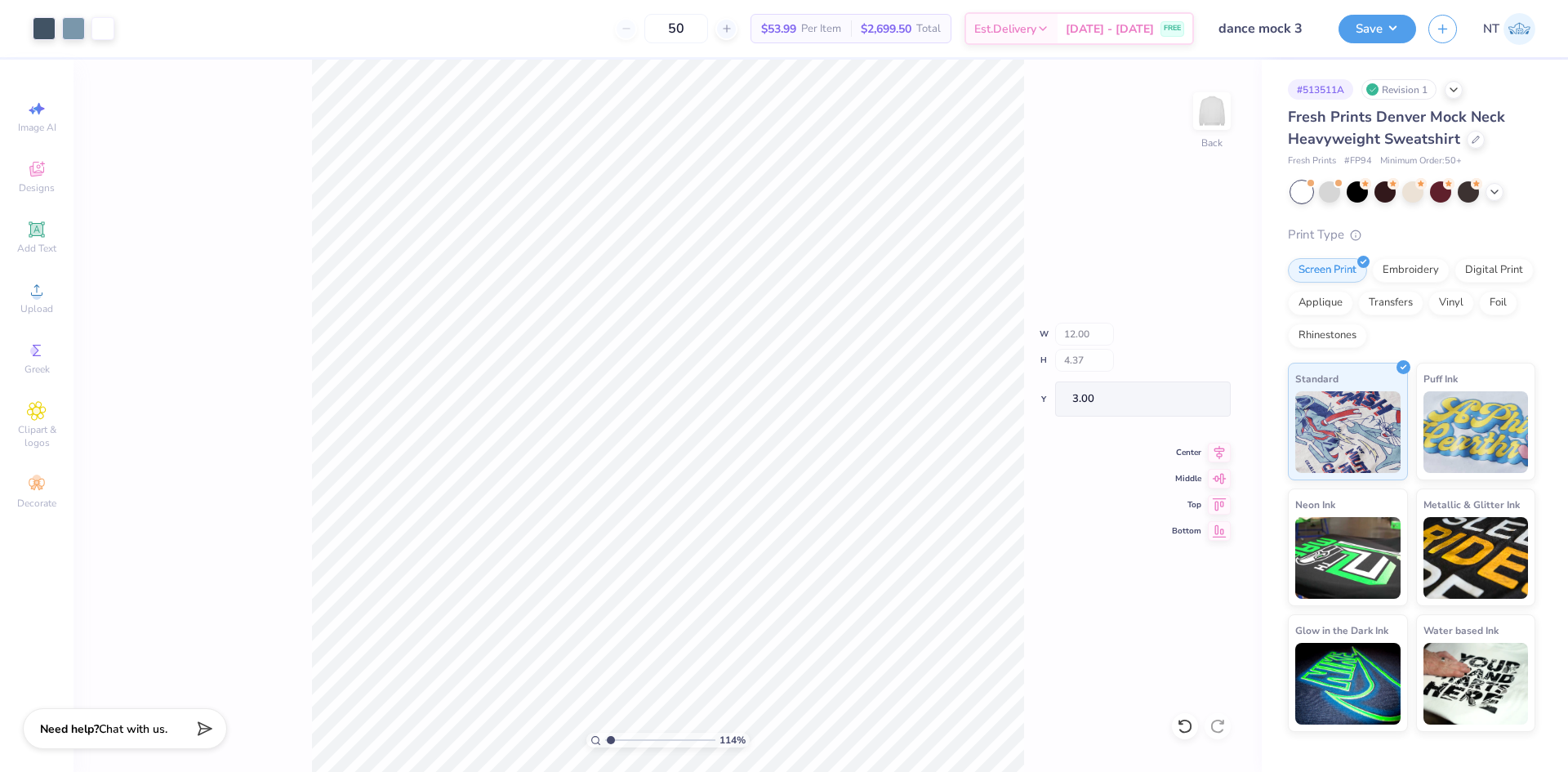
type input "1"
click at [1192, 343] on input "12.00" at bounding box center [1201, 340] width 59 height 23
type input "12.50"
type input "4.56"
click at [1181, 401] on input "2.91" at bounding box center [1201, 400] width 59 height 23
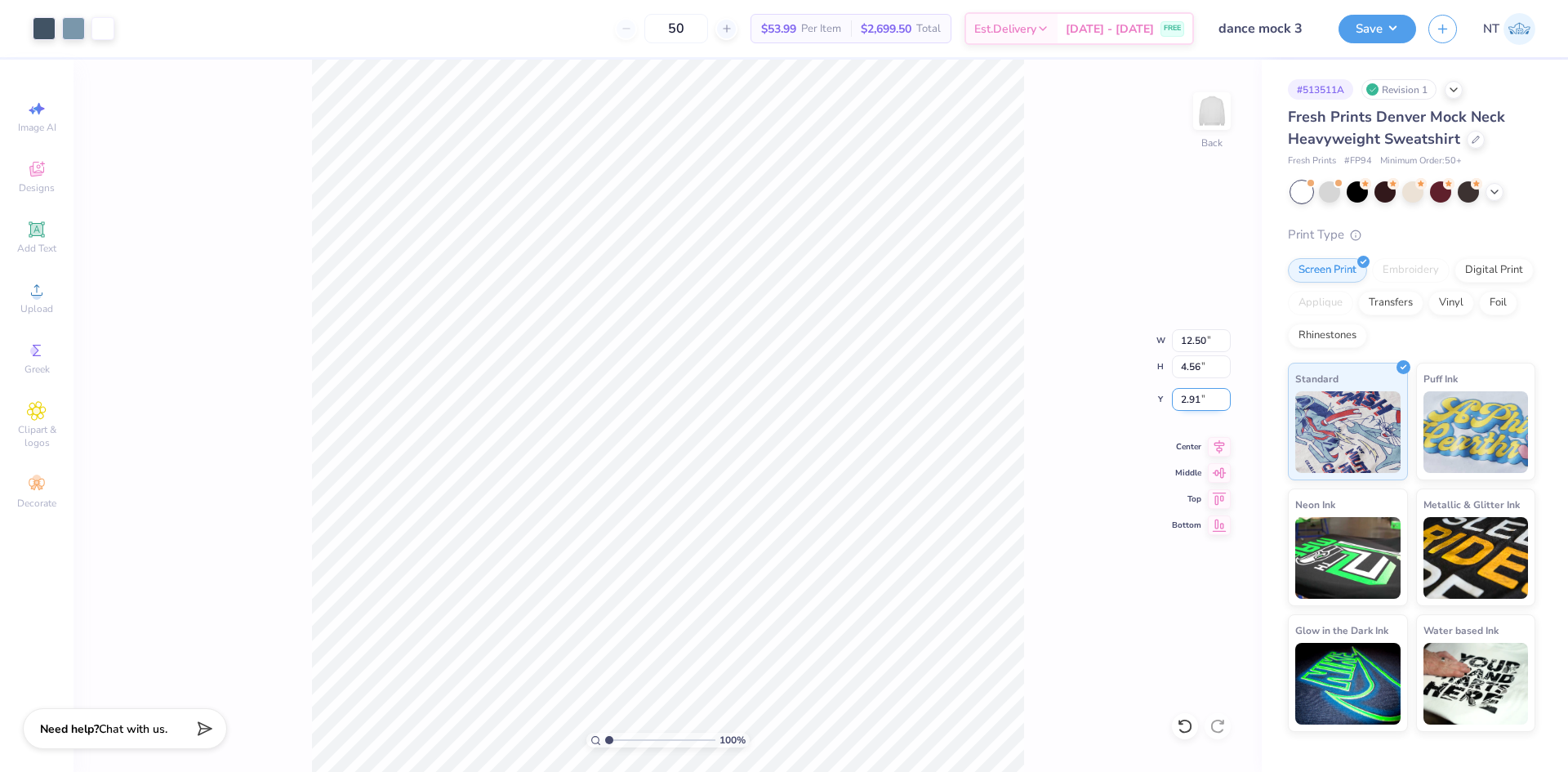
click at [1181, 401] on input "2.91" at bounding box center [1201, 400] width 59 height 23
type input "3.00"
click at [1397, 30] on button "Save" at bounding box center [1378, 26] width 78 height 29
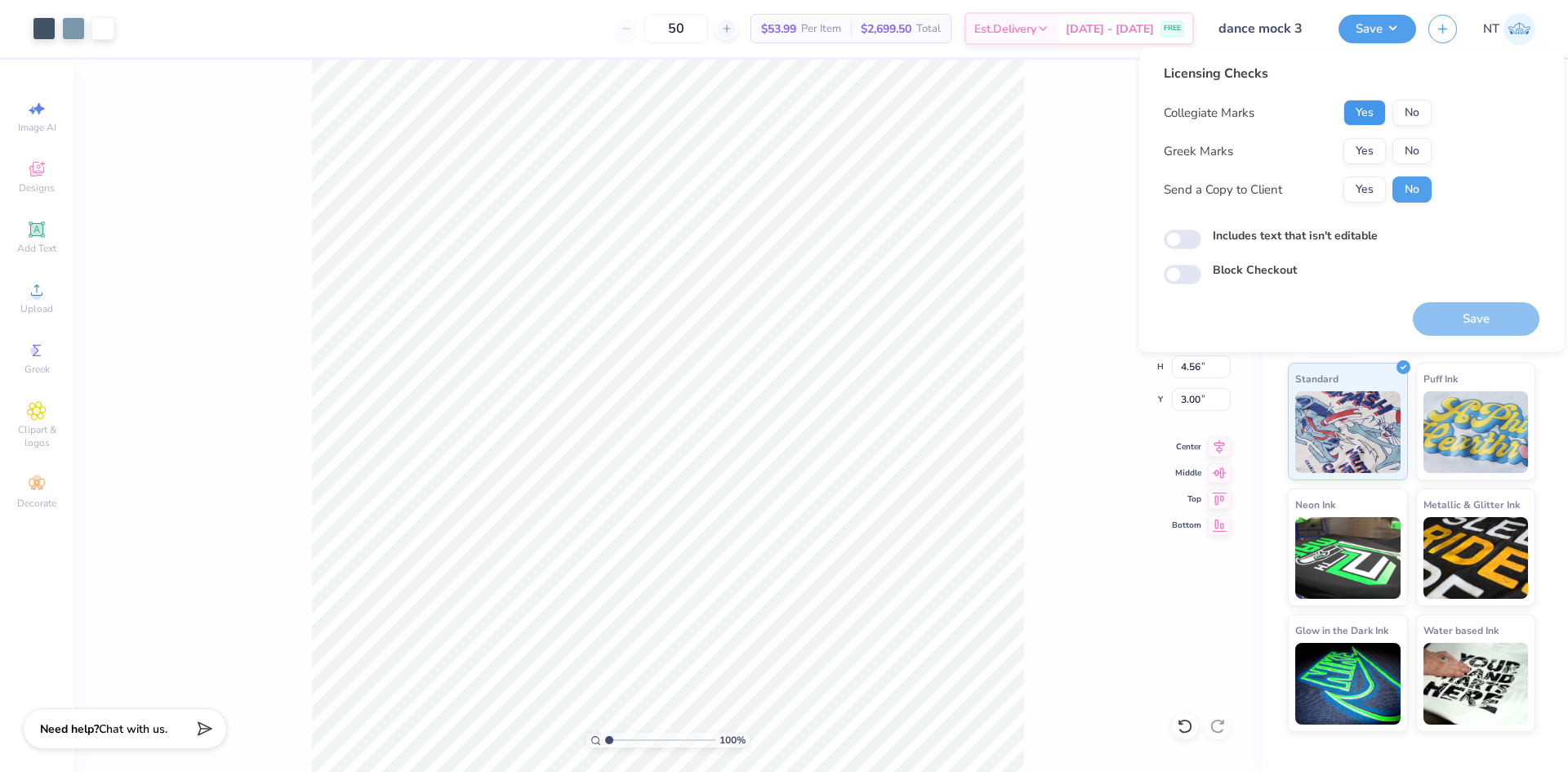
click at [1344, 103] on button "Yes" at bounding box center [1365, 113] width 42 height 26
click at [1407, 137] on div "Collegiate Marks Yes No Greek Marks Yes No Send a Copy to Client Yes No" at bounding box center [1298, 151] width 268 height 103
click at [1412, 157] on button "No" at bounding box center [1412, 151] width 39 height 26
click at [1179, 227] on div "Licensing Checks Collegiate Marks Yes No Greek Marks Yes No Send a Copy to Clie…" at bounding box center [1352, 174] width 376 height 221
click at [1190, 238] on input "Includes text that isn't editable" at bounding box center [1183, 239] width 37 height 20
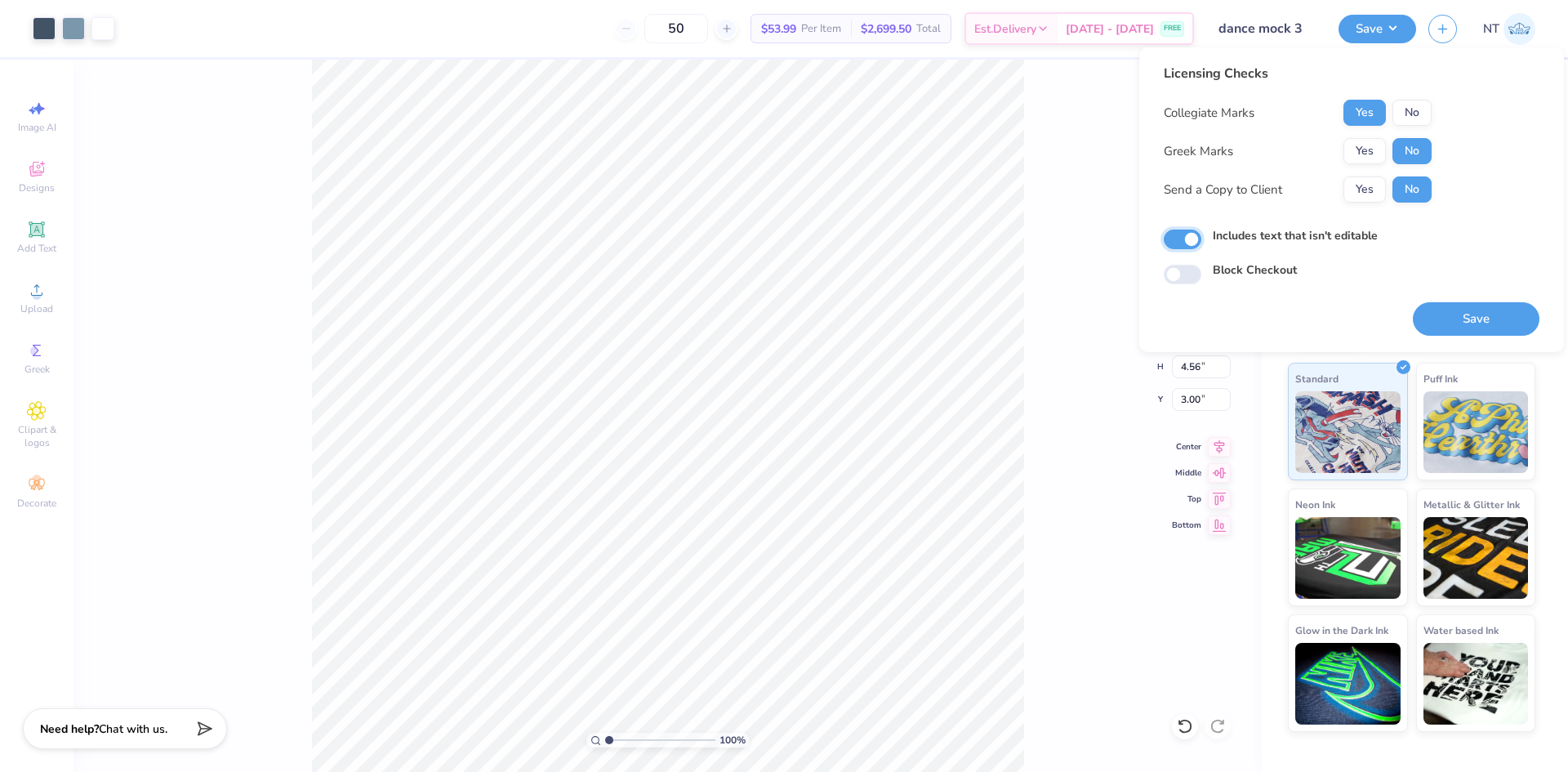
checkbox input "true"
click at [1426, 312] on button "Save" at bounding box center [1476, 318] width 126 height 33
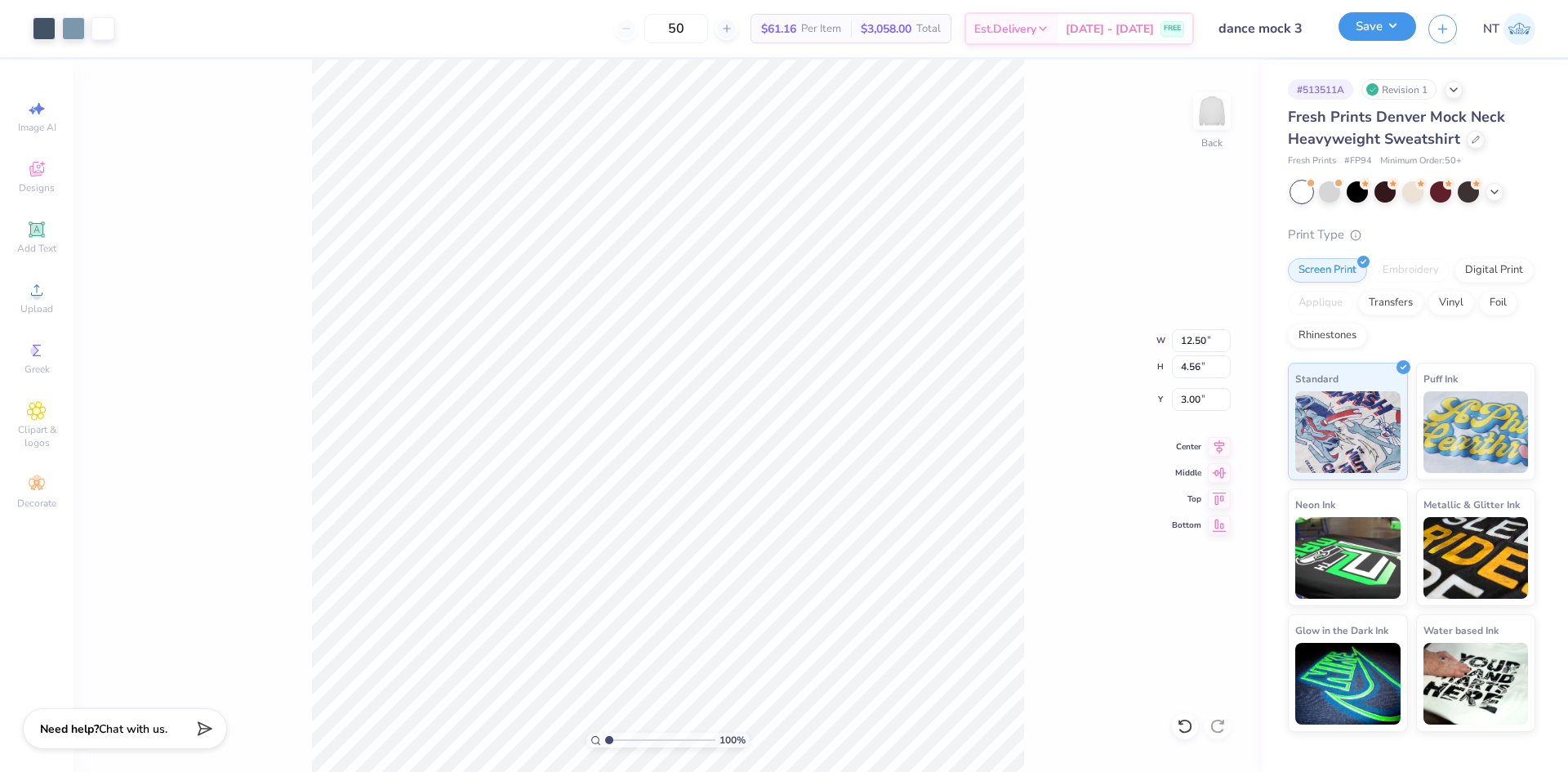
click at [1369, 24] on button "Save" at bounding box center [1378, 26] width 78 height 29
